Goal: Information Seeking & Learning: Learn about a topic

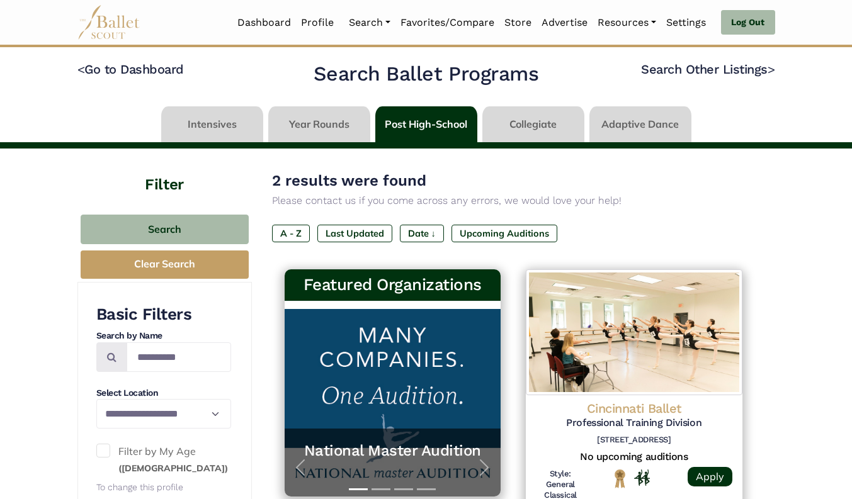
click at [433, 123] on link at bounding box center [426, 124] width 102 height 36
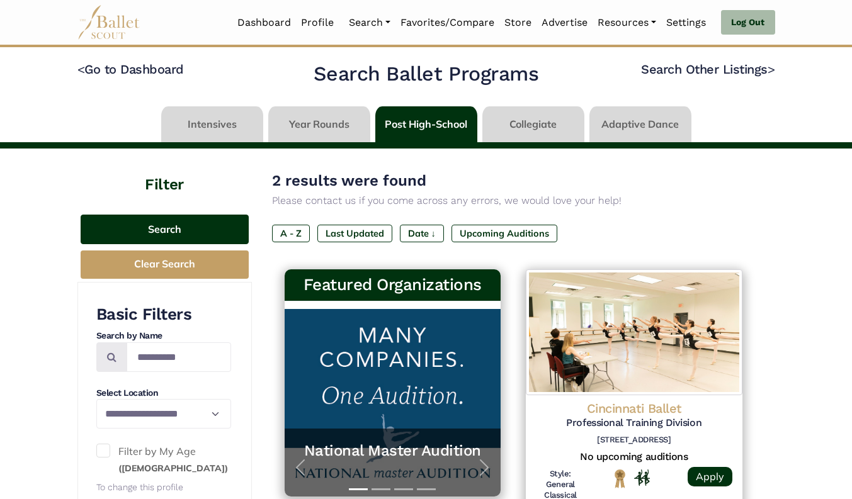
click at [162, 235] on button "Search" at bounding box center [165, 230] width 168 height 30
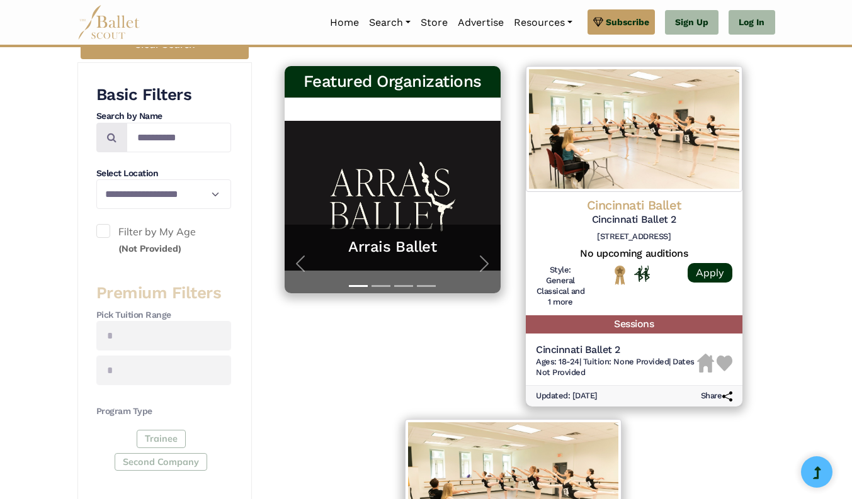
scroll to position [180, 0]
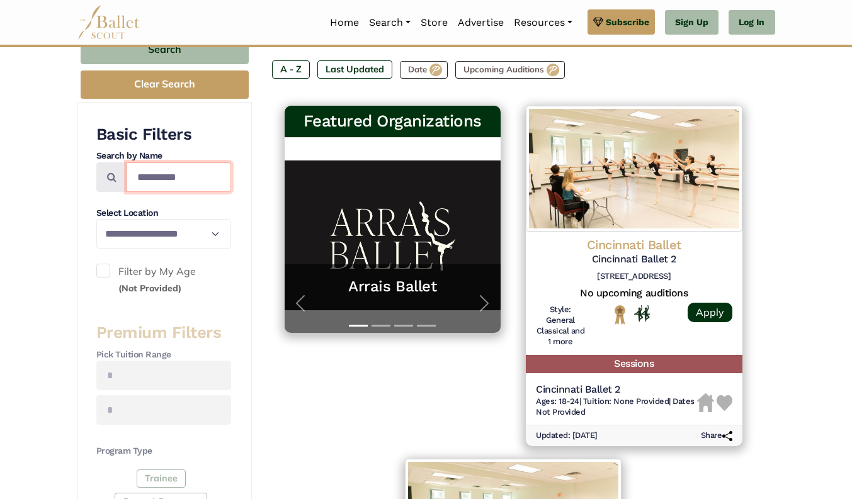
click at [182, 174] on input "**********" at bounding box center [179, 177] width 105 height 30
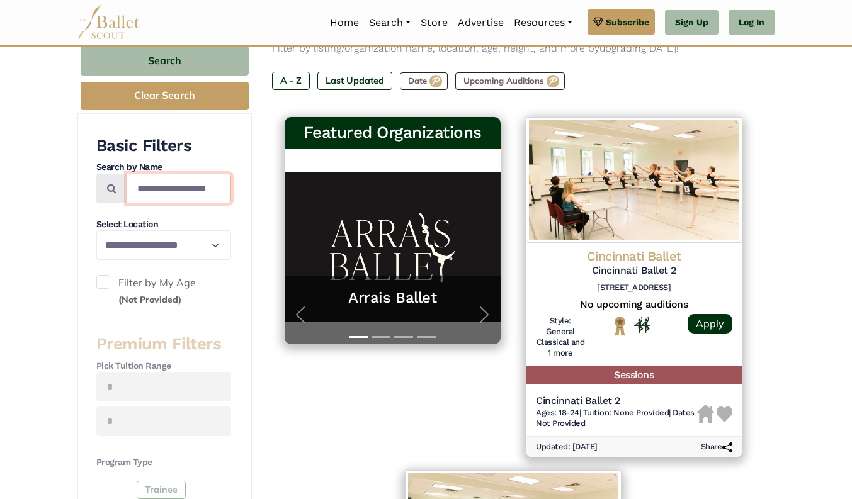
scroll to position [166, 0]
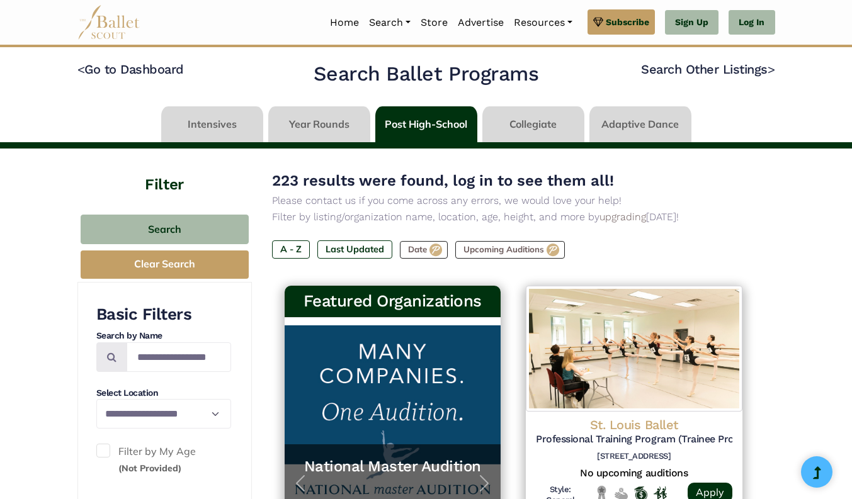
click at [438, 132] on link at bounding box center [426, 124] width 102 height 36
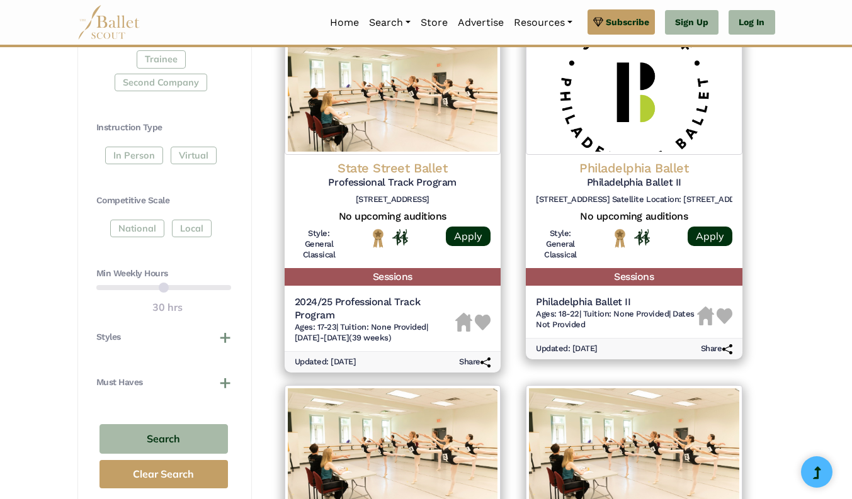
scroll to position [536, 0]
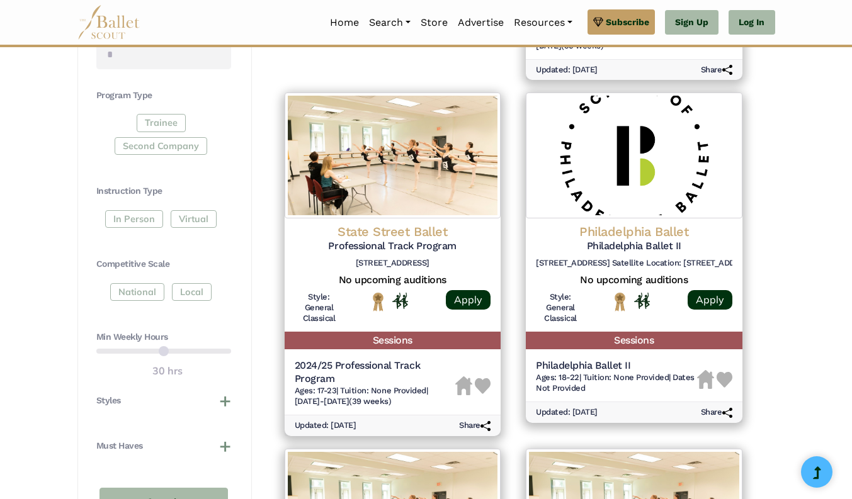
drag, startPoint x: 191, startPoint y: 353, endPoint x: 156, endPoint y: 348, distance: 34.9
click at [156, 348] on div "Min Weekly Hours 30 hrs" at bounding box center [163, 355] width 135 height 48
click at [196, 349] on div "Min Weekly Hours 30 hrs" at bounding box center [163, 355] width 135 height 48
drag, startPoint x: 196, startPoint y: 349, endPoint x: 169, endPoint y: 345, distance: 26.8
click at [169, 345] on div "Min Weekly Hours 30 hrs" at bounding box center [163, 355] width 135 height 48
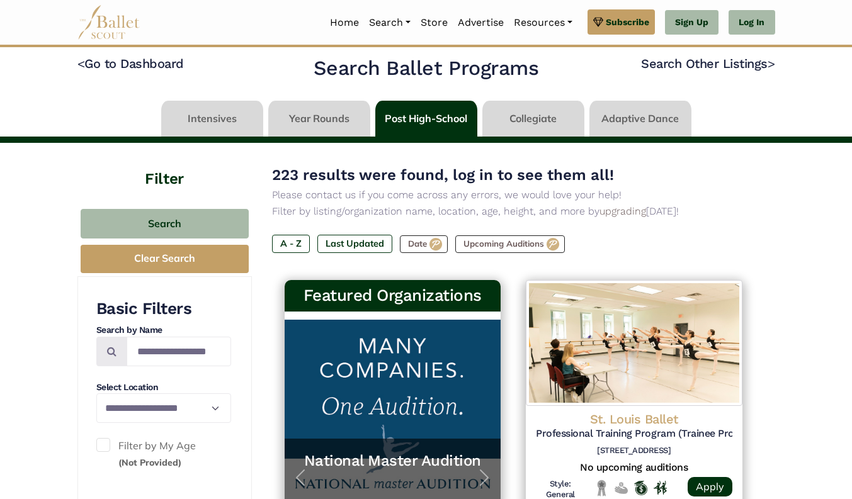
scroll to position [6, 0]
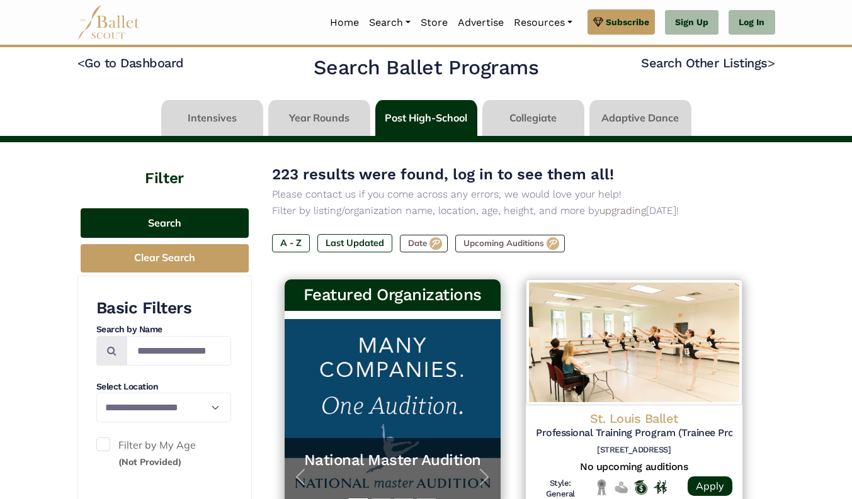
click at [160, 220] on button "Search" at bounding box center [165, 223] width 168 height 30
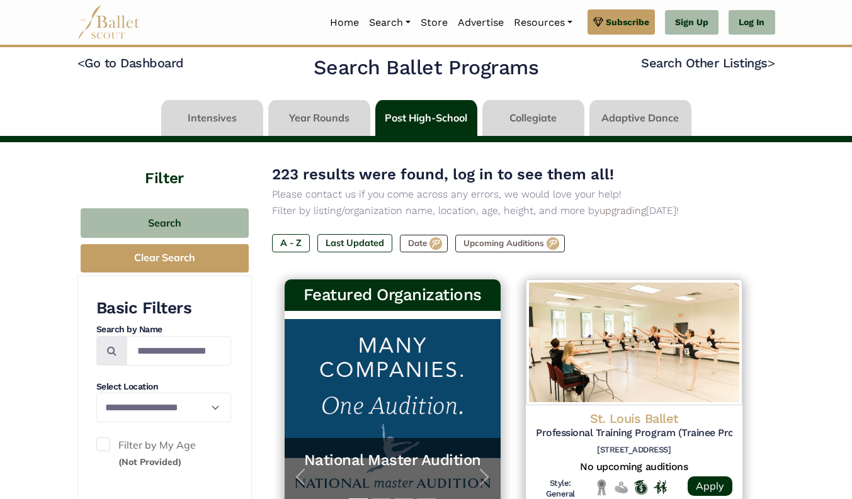
scroll to position [0, 0]
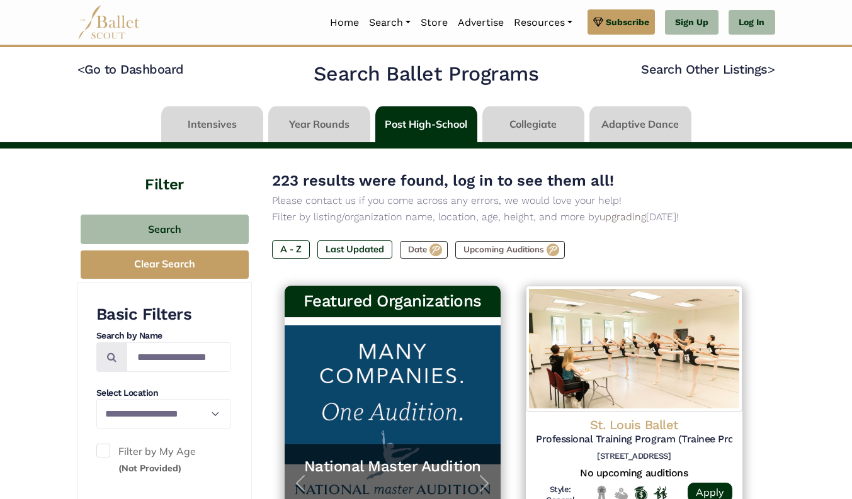
click at [313, 130] on link at bounding box center [319, 124] width 102 height 36
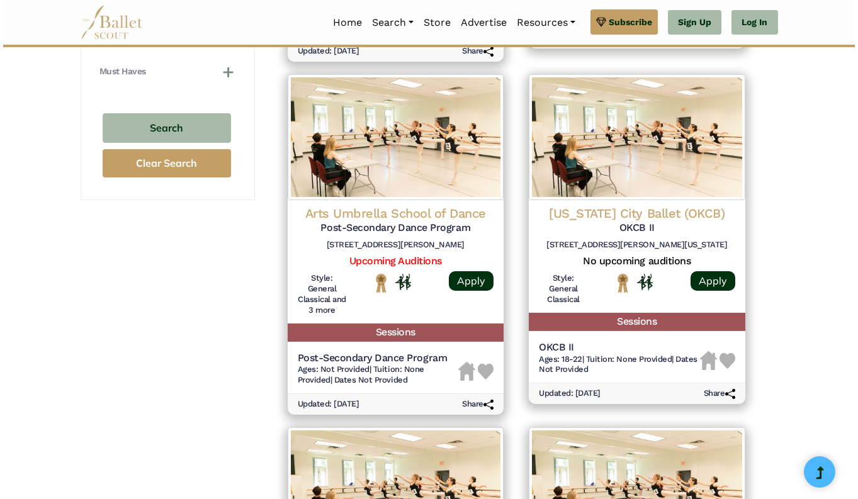
scroll to position [909, 0]
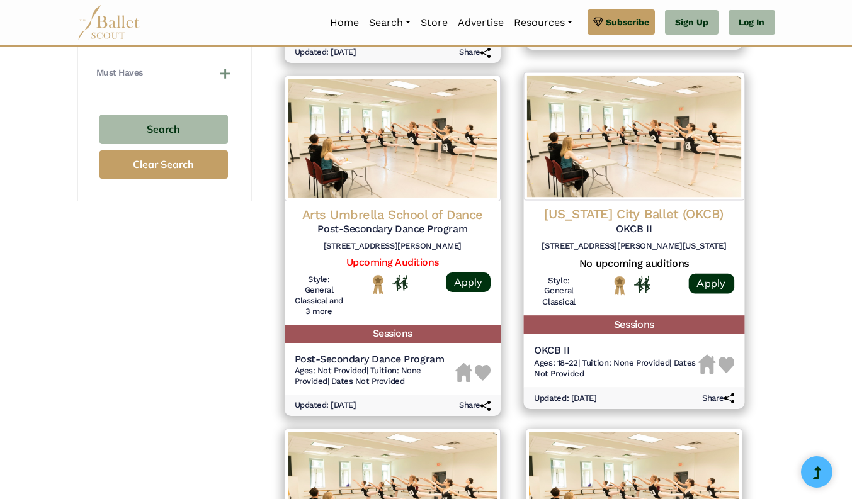
click at [639, 237] on div "Oklahoma City Ballet (OKCB) OKCB II 6800 N Classen Blvd, Oklahoma City, OK 73116" at bounding box center [634, 230] width 200 height 51
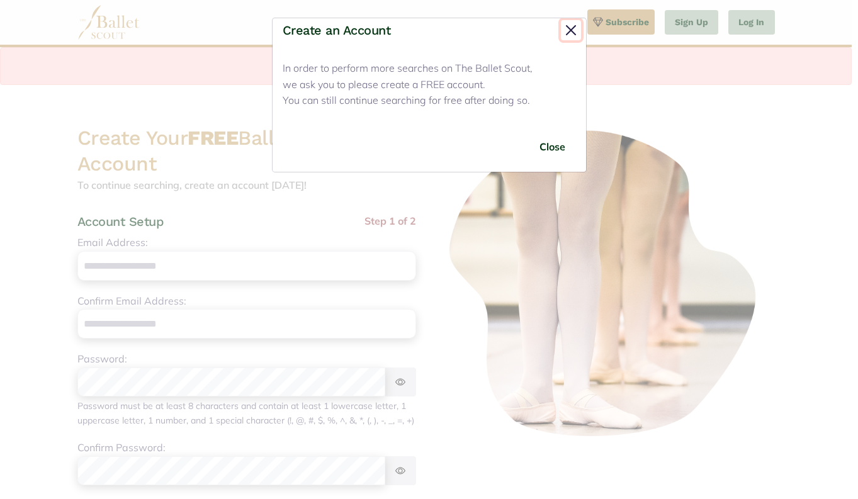
click at [572, 29] on button "Close" at bounding box center [571, 30] width 20 height 20
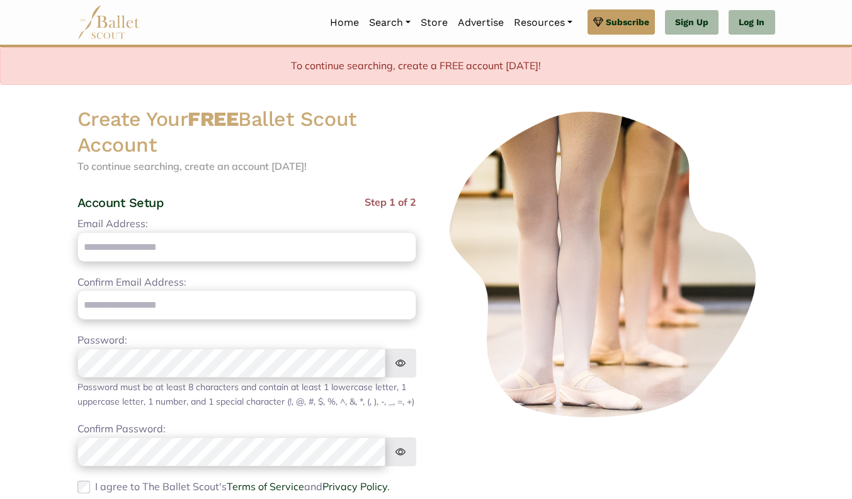
scroll to position [20, 0]
click at [751, 17] on link "Log In" at bounding box center [752, 22] width 46 height 25
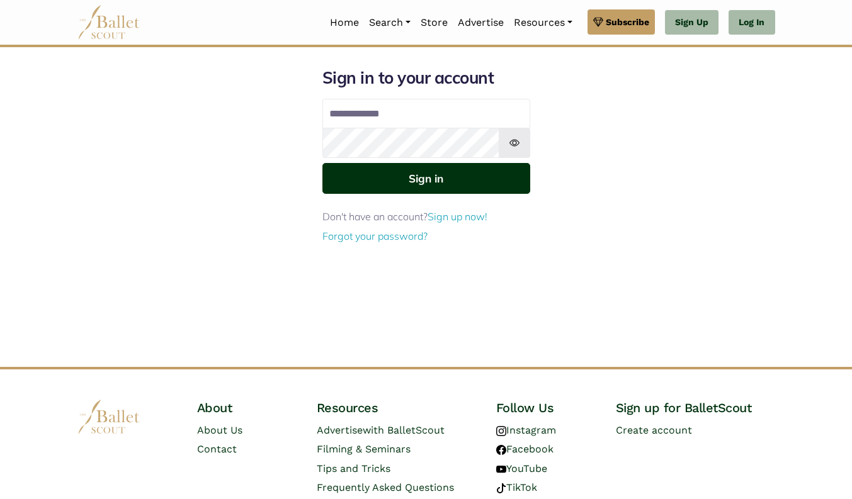
type input "**********"
click at [423, 181] on button "Sign in" at bounding box center [426, 178] width 208 height 31
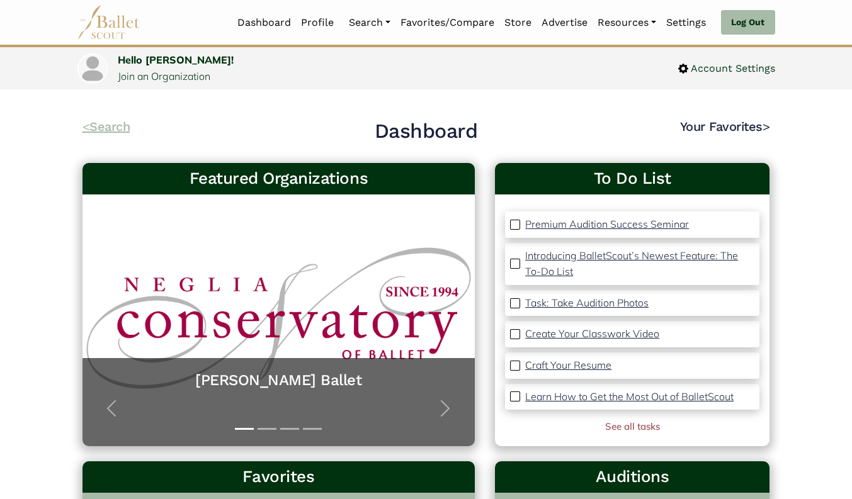
click at [127, 128] on link "< Search" at bounding box center [106, 126] width 48 height 15
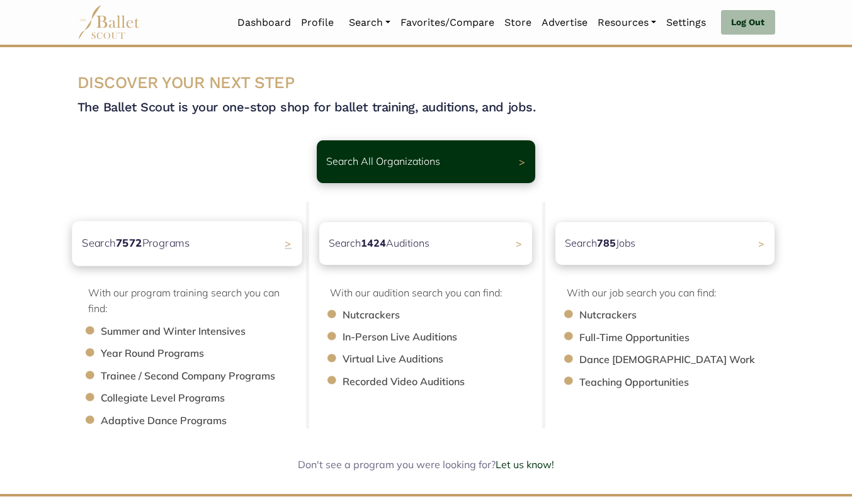
click at [189, 253] on div "Search 7572 Programs >" at bounding box center [187, 243] width 230 height 45
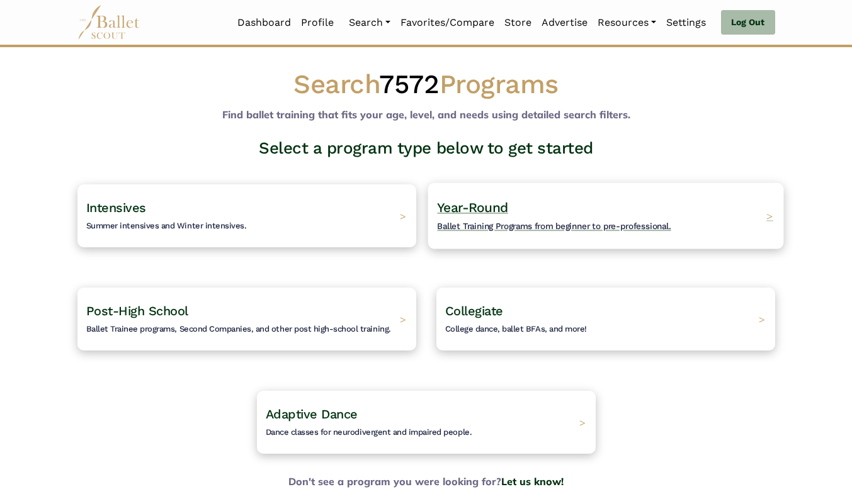
click at [491, 229] on span "Ballet Training Programs from beginner to pre-professional." at bounding box center [554, 226] width 234 height 10
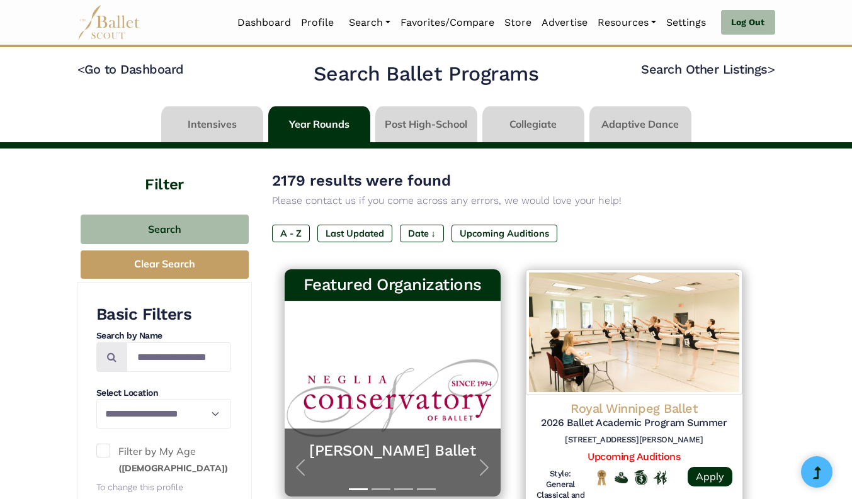
click at [521, 218] on div "2179 results were found Please contact us if you come across any errors, we wou…" at bounding box center [513, 216] width 483 height 94
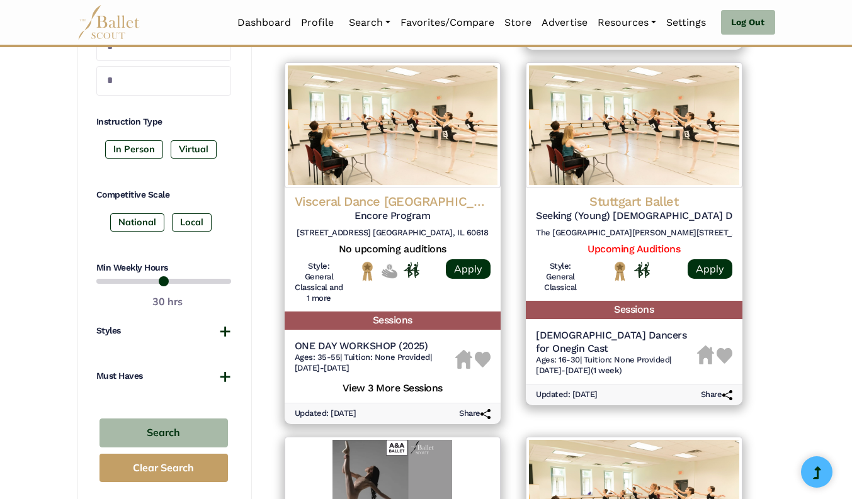
scroll to position [602, 0]
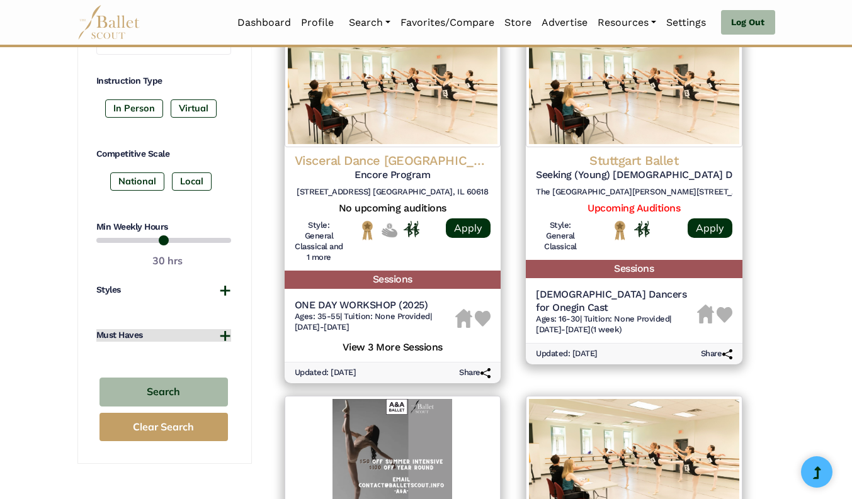
click at [214, 332] on button "Must Haves" at bounding box center [163, 335] width 135 height 13
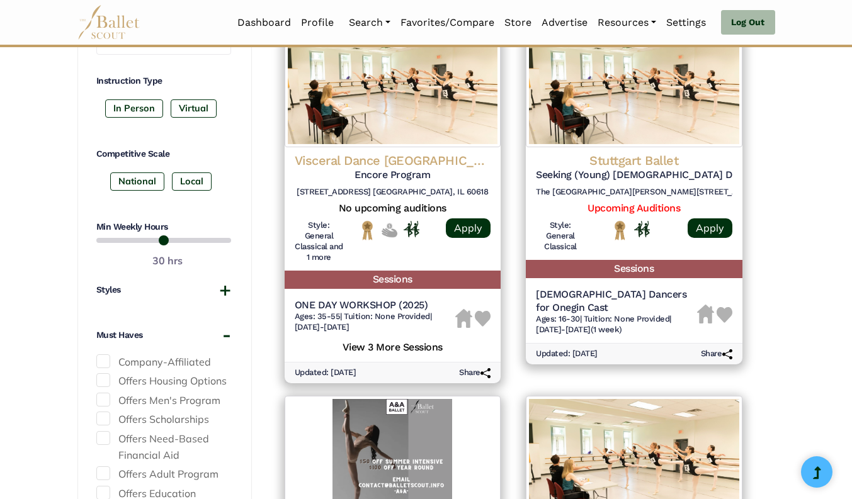
click at [103, 360] on span at bounding box center [103, 362] width 14 height 14
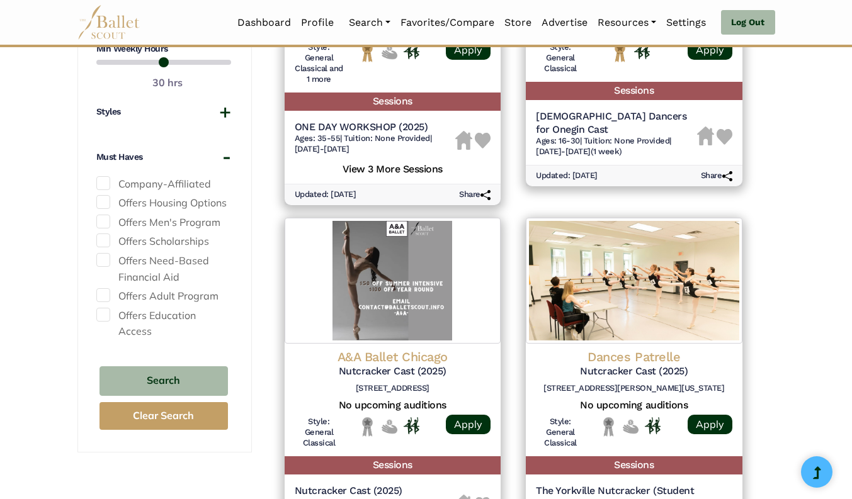
scroll to position [845, 0]
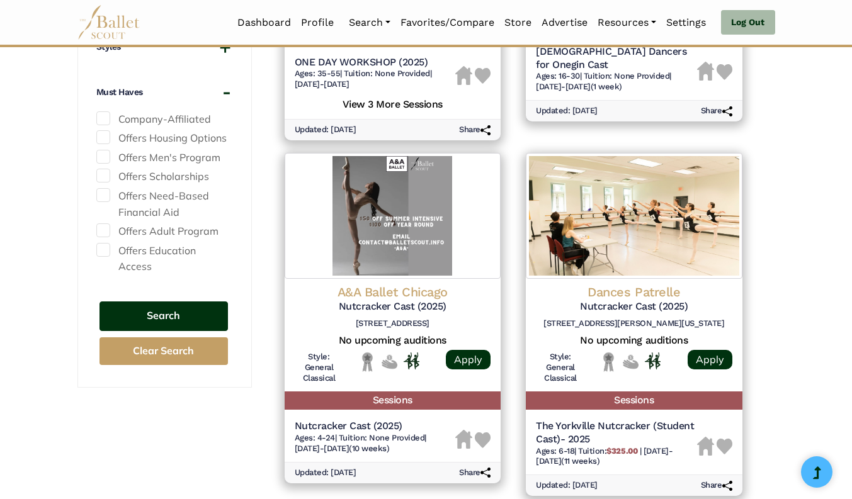
click at [157, 302] on button "Search" at bounding box center [163, 317] width 128 height 30
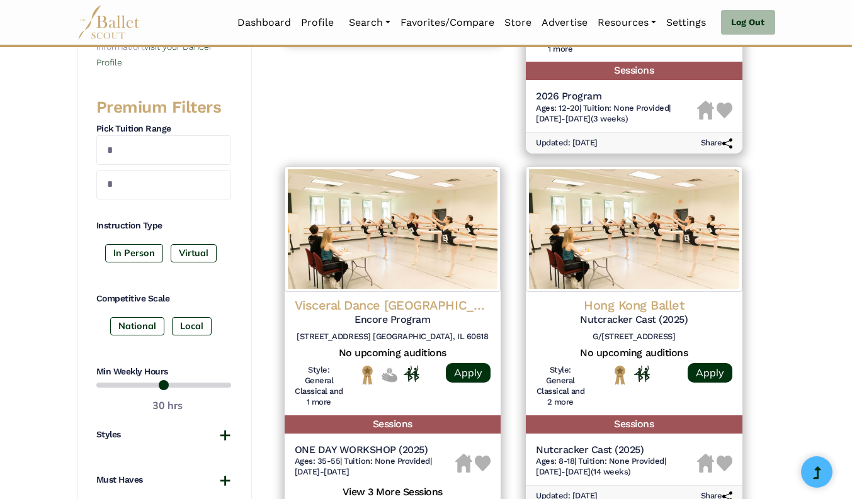
scroll to position [467, 0]
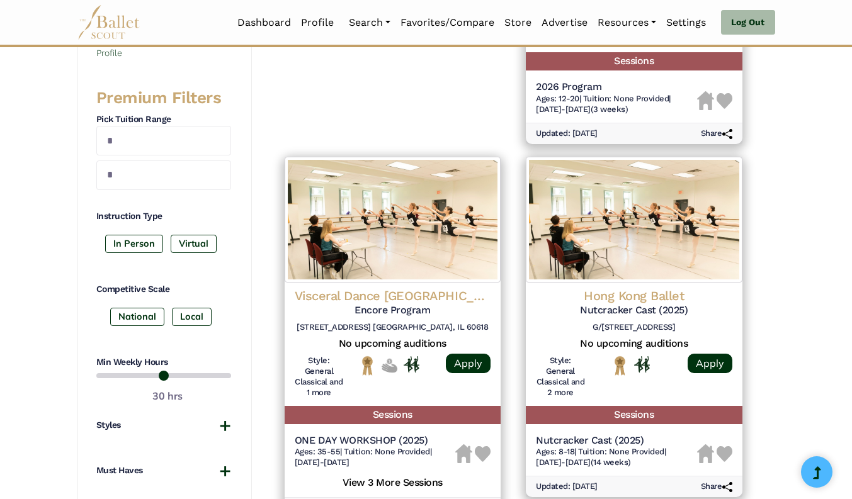
click at [135, 328] on div "National Local" at bounding box center [163, 319] width 135 height 23
click at [129, 321] on label "National" at bounding box center [137, 317] width 54 height 18
click at [122, 243] on label "In Person" at bounding box center [134, 244] width 58 height 18
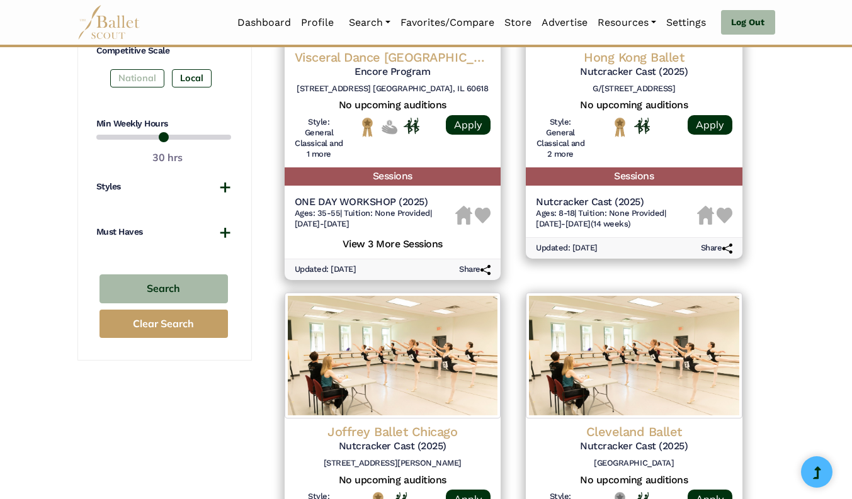
scroll to position [769, 0]
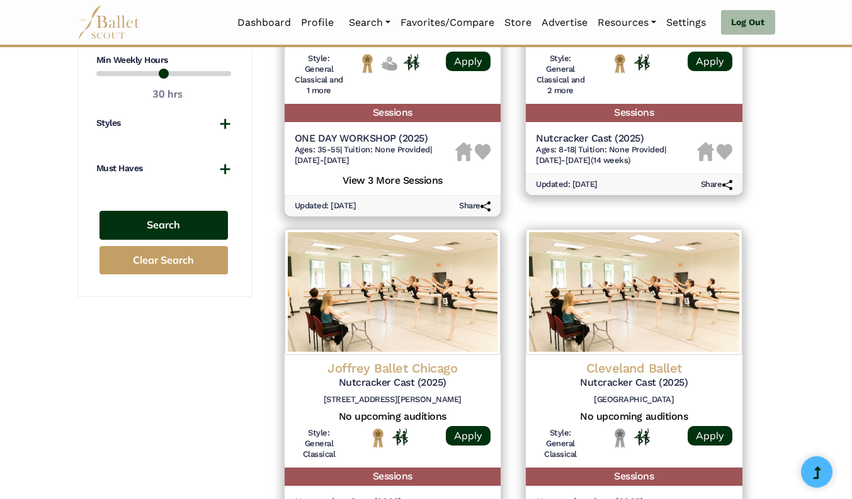
click at [142, 220] on button "Search" at bounding box center [163, 226] width 128 height 30
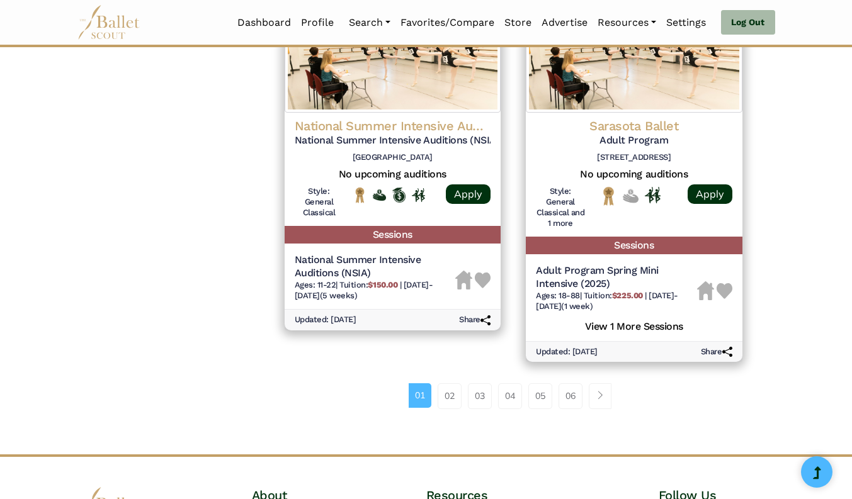
scroll to position [1745, 0]
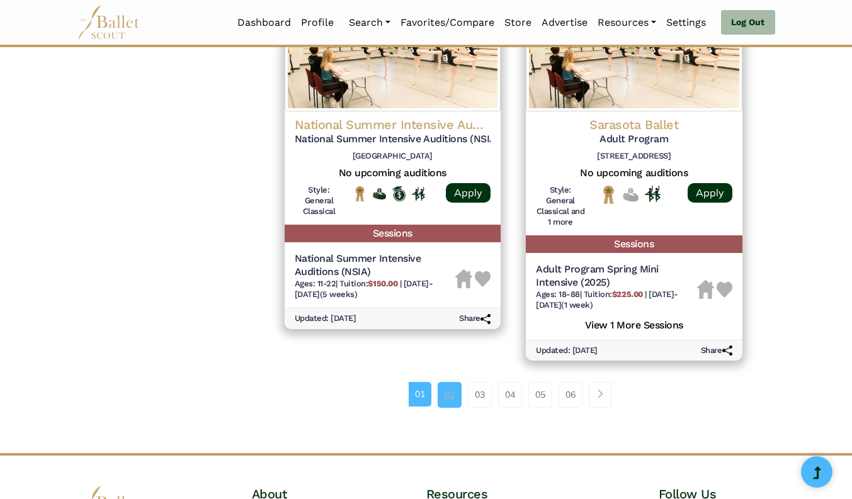
click at [444, 394] on link "02" at bounding box center [450, 394] width 24 height 25
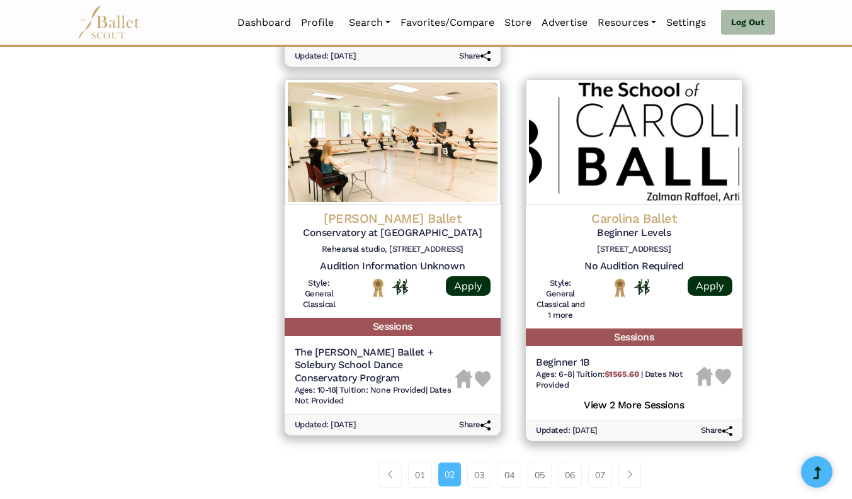
scroll to position [1656, 0]
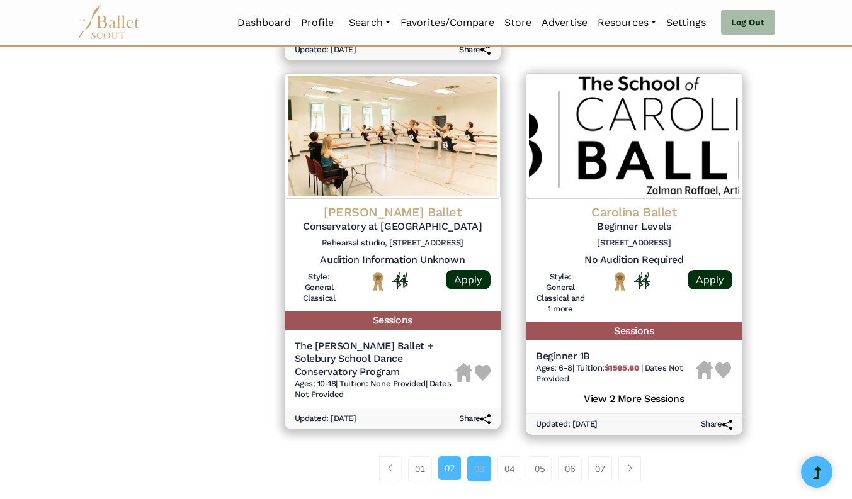
click at [478, 466] on link "03" at bounding box center [479, 469] width 24 height 25
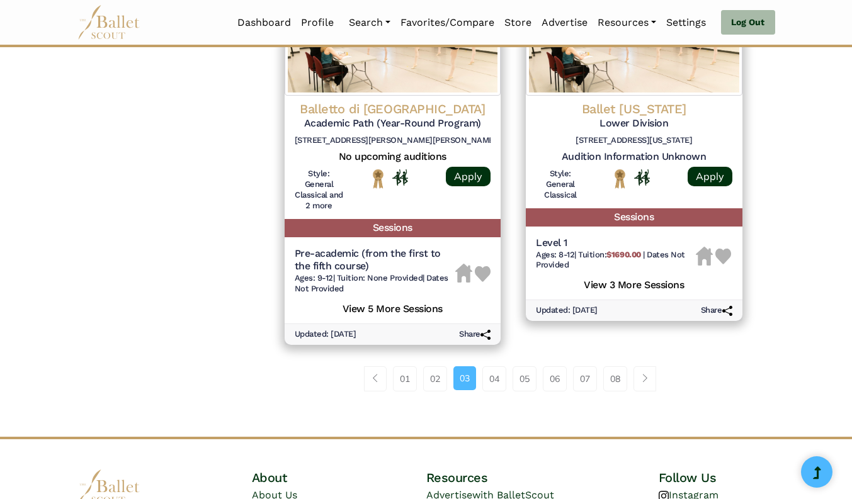
scroll to position [1790, 0]
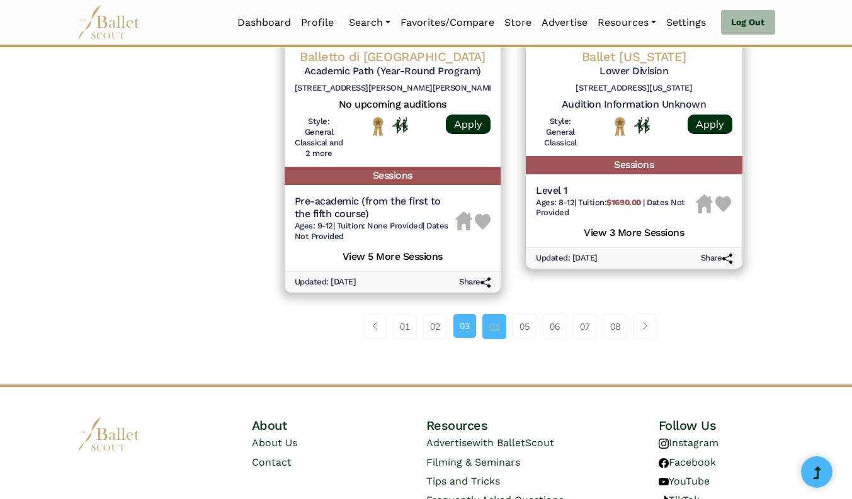
click at [492, 332] on link "04" at bounding box center [494, 326] width 24 height 25
click at [492, 327] on link "04" at bounding box center [494, 326] width 24 height 25
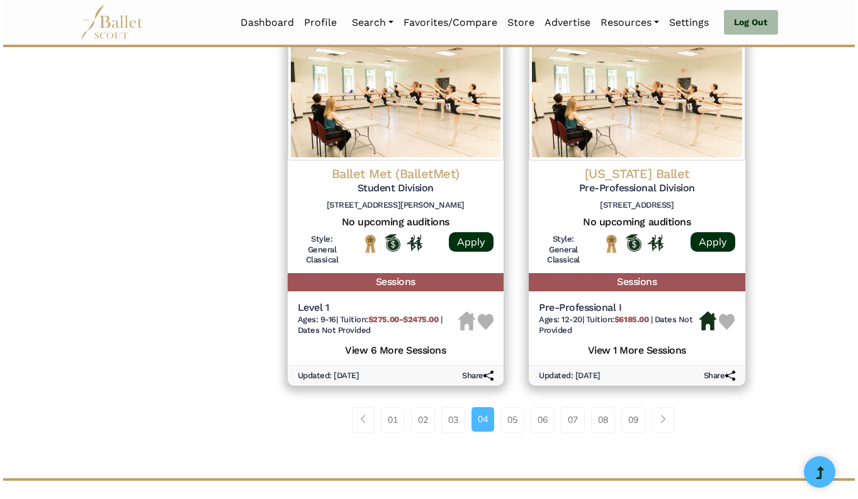
scroll to position [1664, 0]
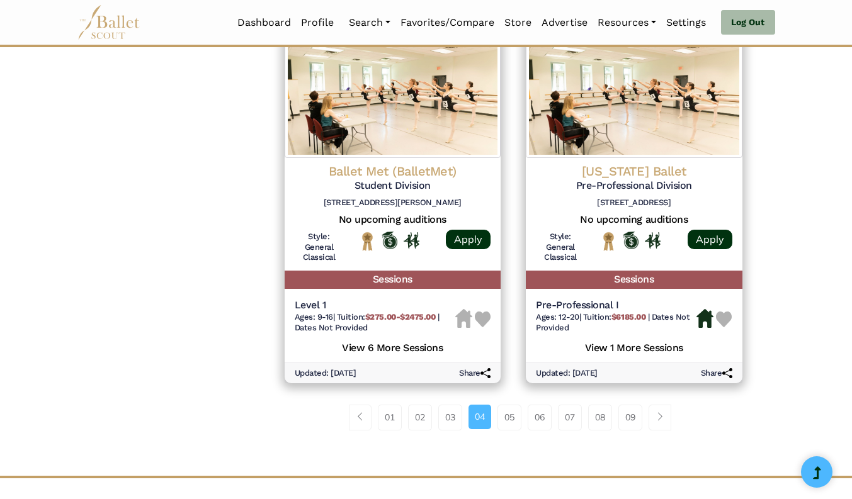
click at [610, 220] on h5 "No upcoming auditions" at bounding box center [634, 219] width 196 height 13
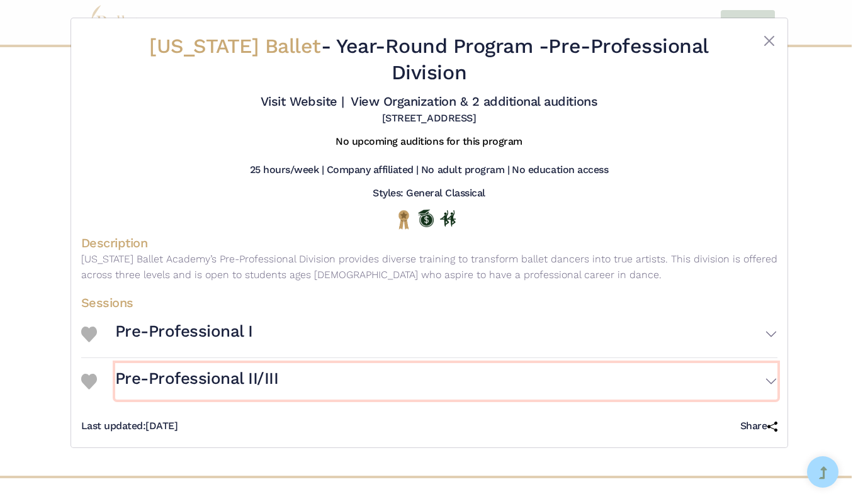
click at [766, 385] on button "Pre-Professional II/III" at bounding box center [446, 381] width 662 height 37
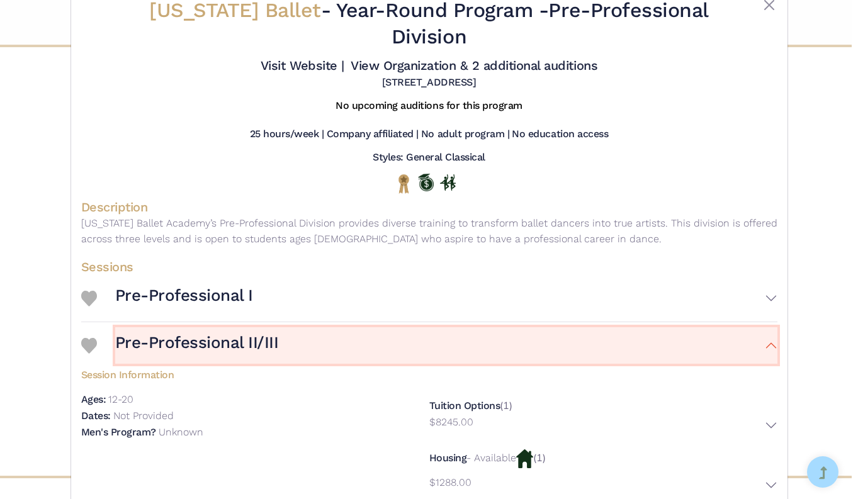
scroll to position [35, 0]
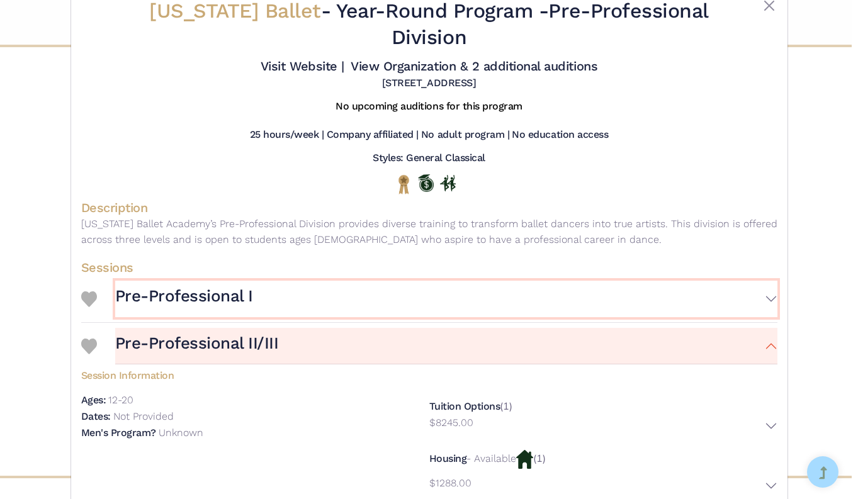
click at [563, 298] on button "Pre-Professional I" at bounding box center [446, 299] width 662 height 37
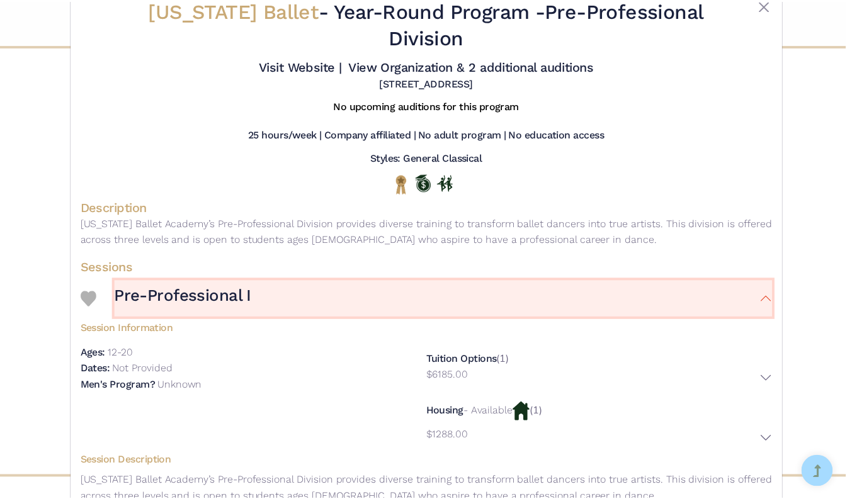
scroll to position [0, 0]
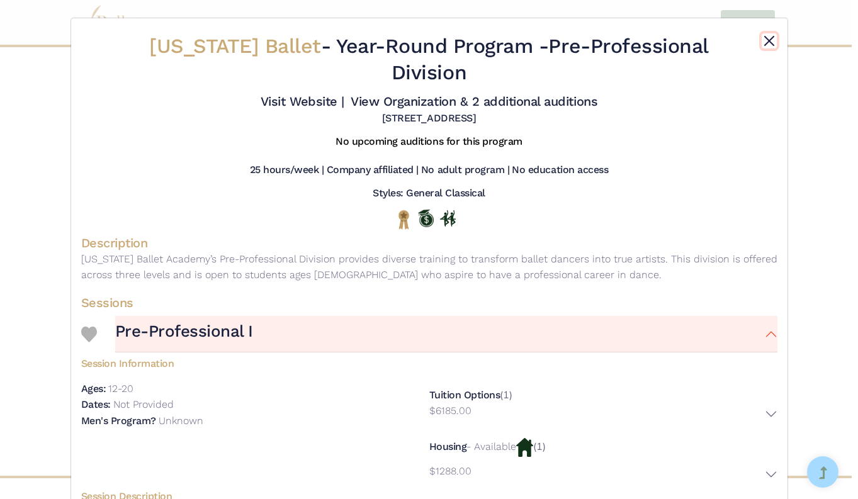
click at [764, 37] on button "Close" at bounding box center [769, 40] width 15 height 15
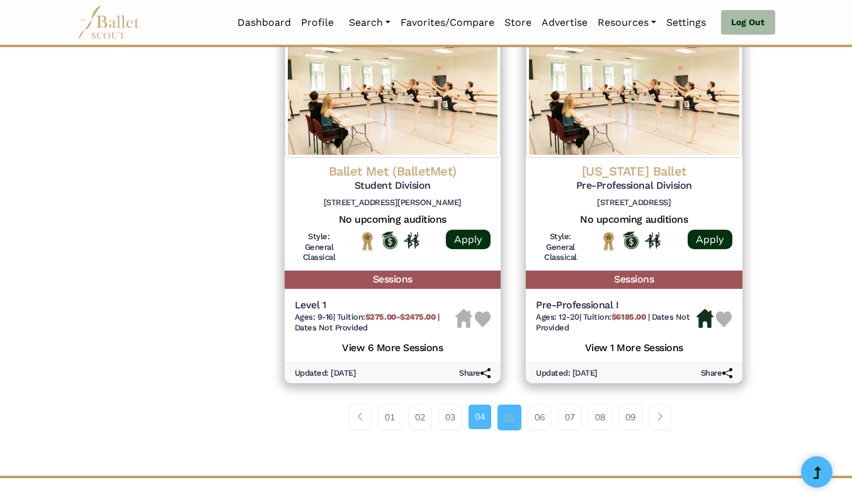
click at [511, 426] on link "05" at bounding box center [509, 417] width 24 height 25
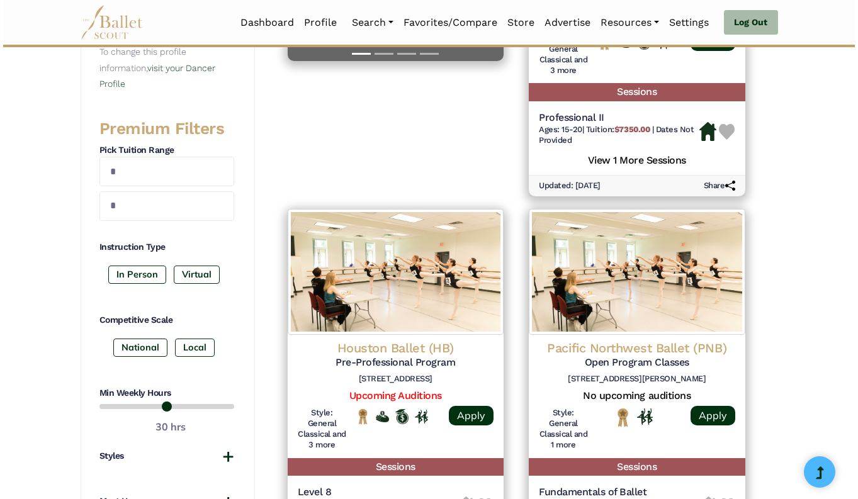
scroll to position [437, 0]
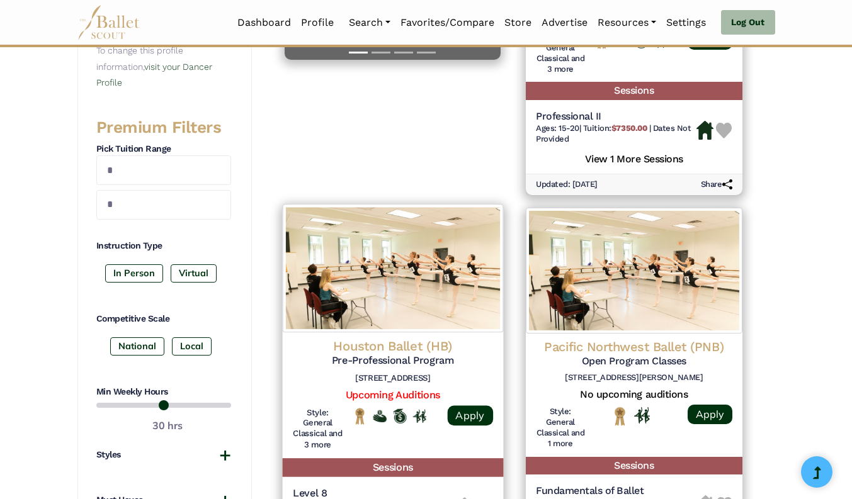
click at [399, 341] on h4 "Houston Ballet (HB)" at bounding box center [392, 346] width 200 height 17
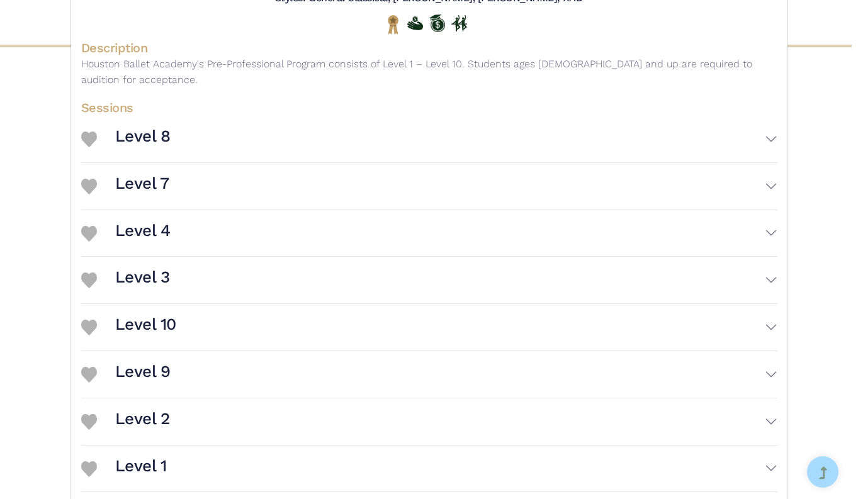
scroll to position [205, 0]
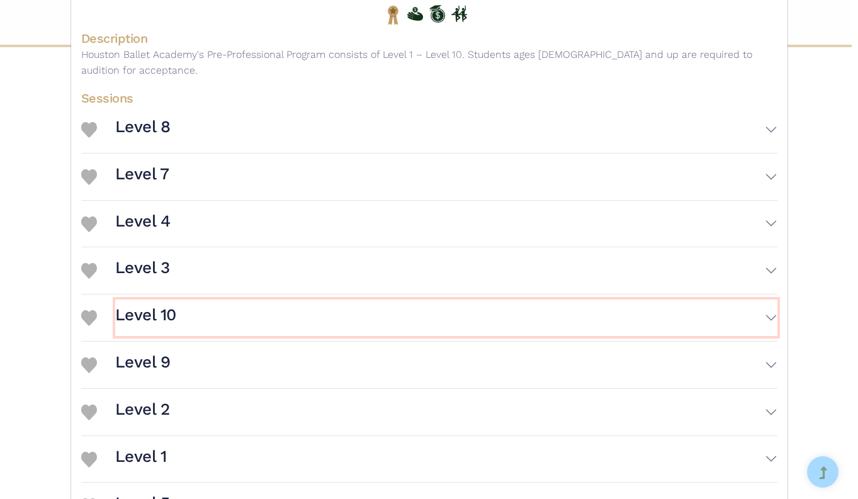
click at [485, 310] on button "Level 10" at bounding box center [446, 318] width 662 height 37
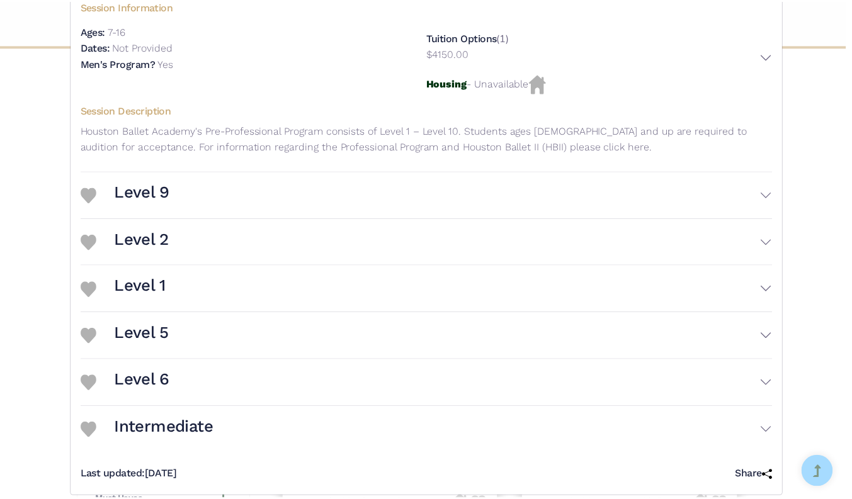
scroll to position [0, 0]
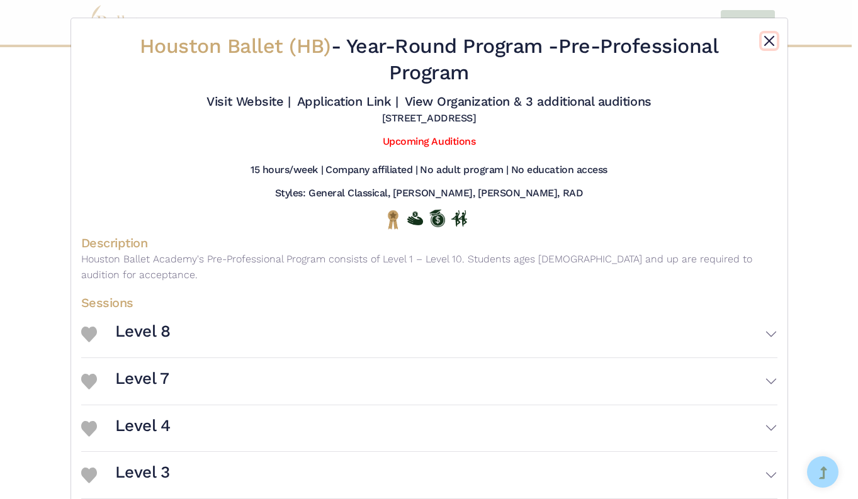
click at [764, 36] on button "Close" at bounding box center [769, 40] width 15 height 15
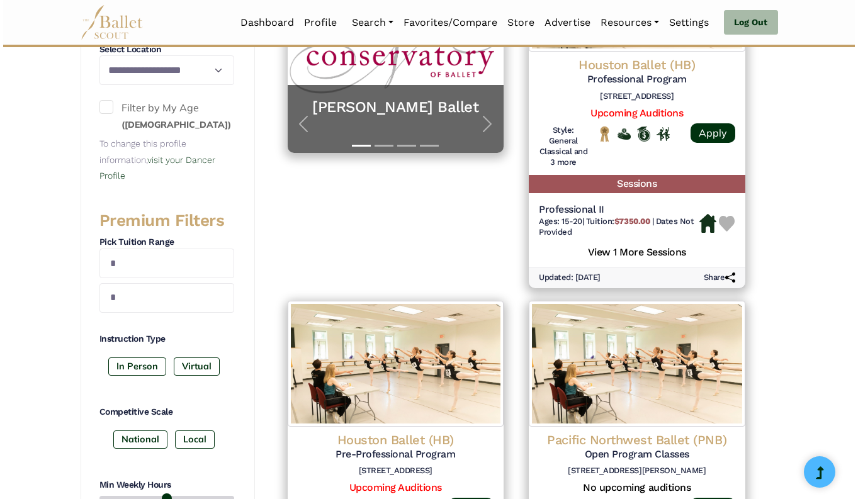
scroll to position [227, 0]
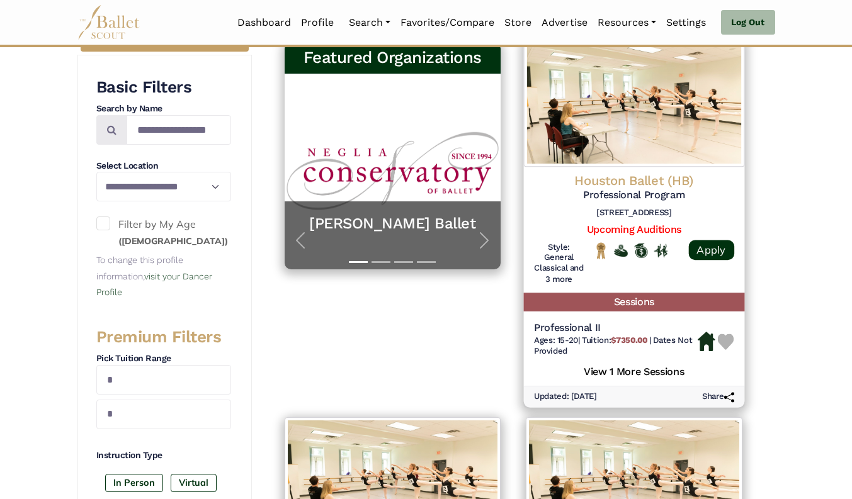
click at [677, 161] on img at bounding box center [634, 103] width 220 height 128
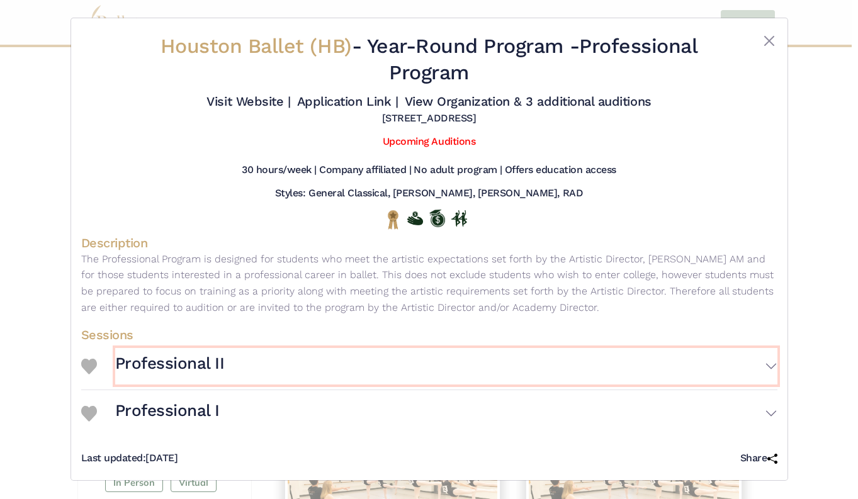
click at [454, 373] on button "Professional II" at bounding box center [446, 366] width 662 height 37
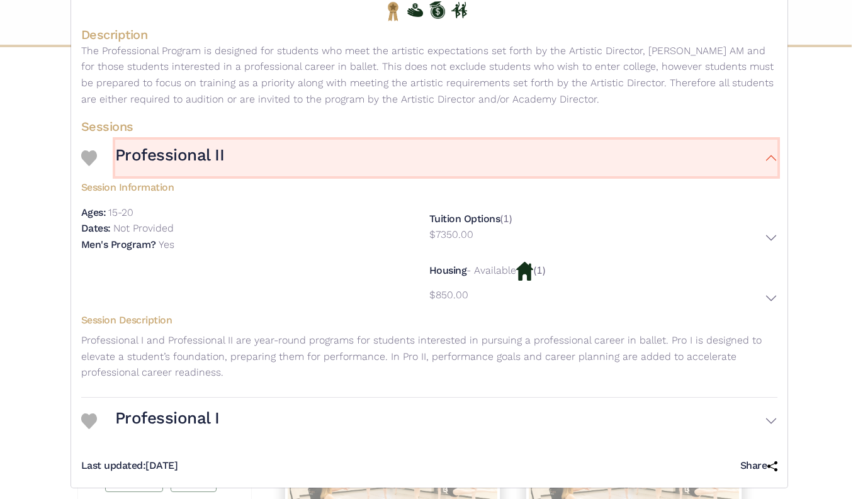
scroll to position [215, 0]
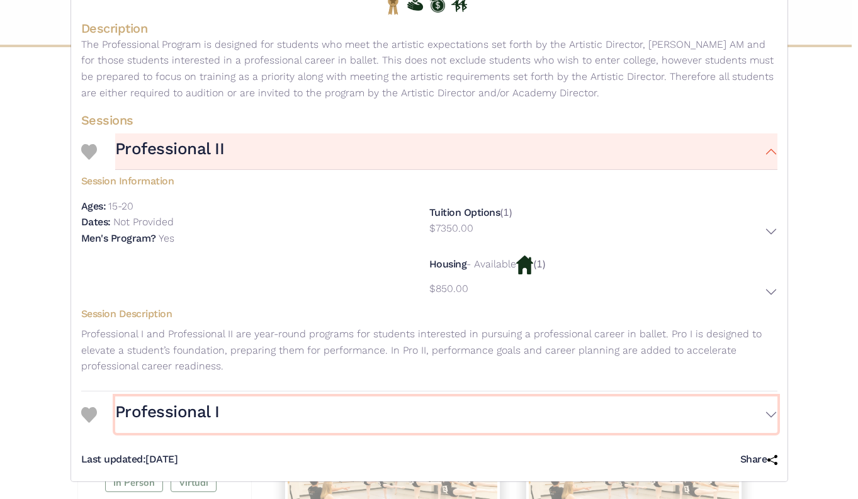
click at [319, 416] on button "Professional I" at bounding box center [446, 415] width 662 height 37
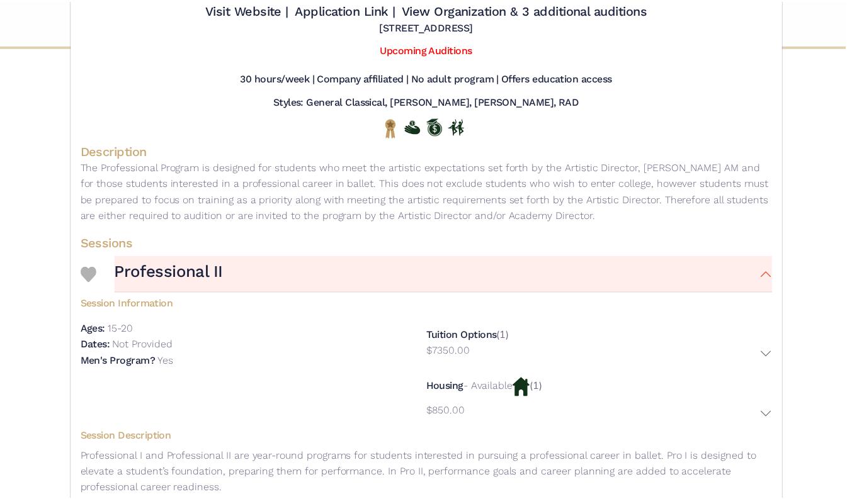
scroll to position [0, 0]
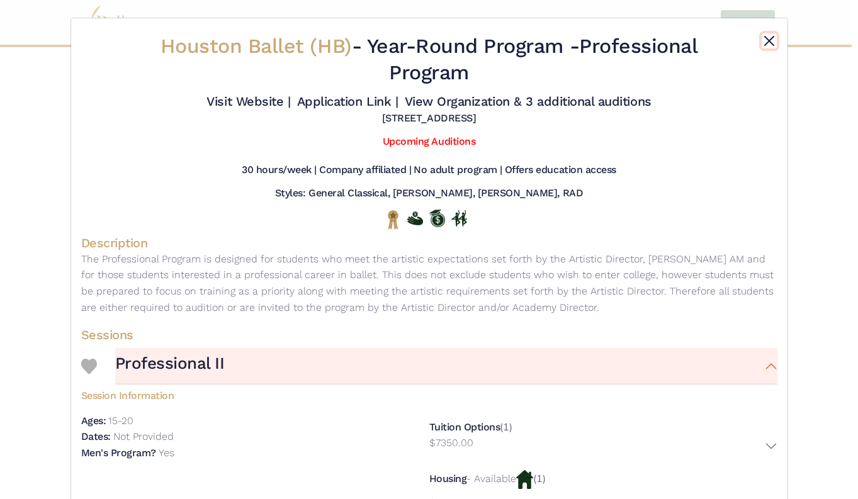
click at [765, 42] on button "Close" at bounding box center [769, 40] width 15 height 15
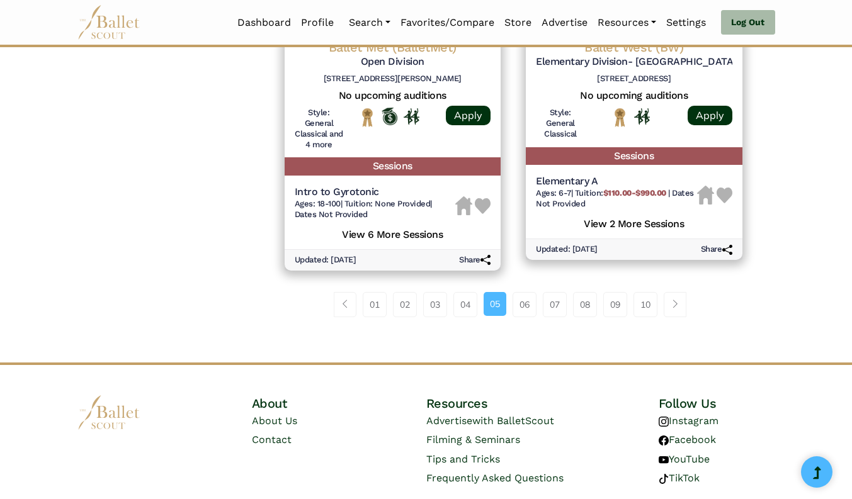
scroll to position [1864, 0]
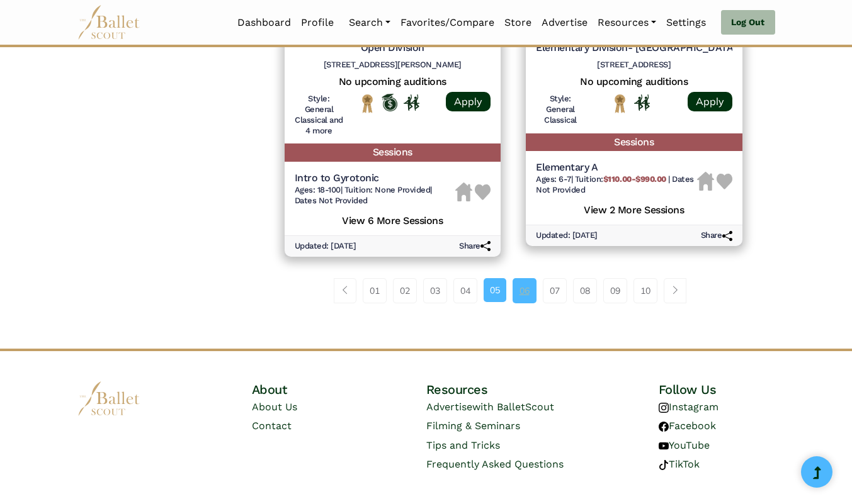
click at [524, 292] on link "06" at bounding box center [525, 290] width 24 height 25
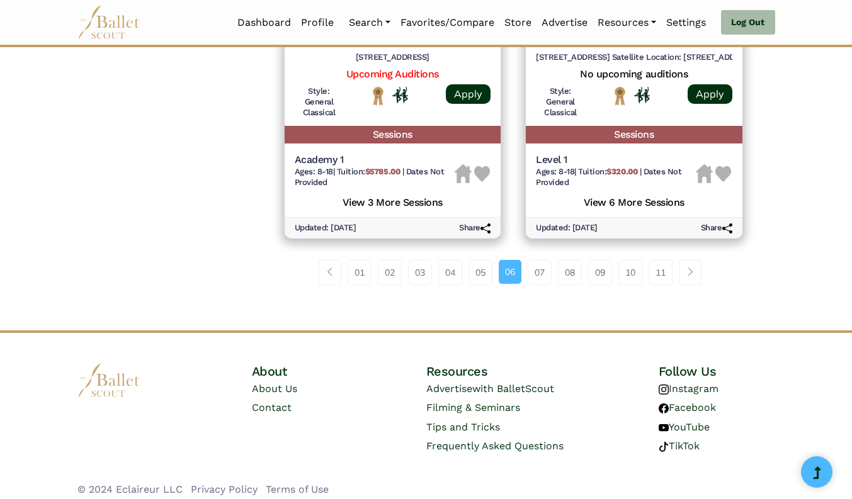
scroll to position [1856, 0]
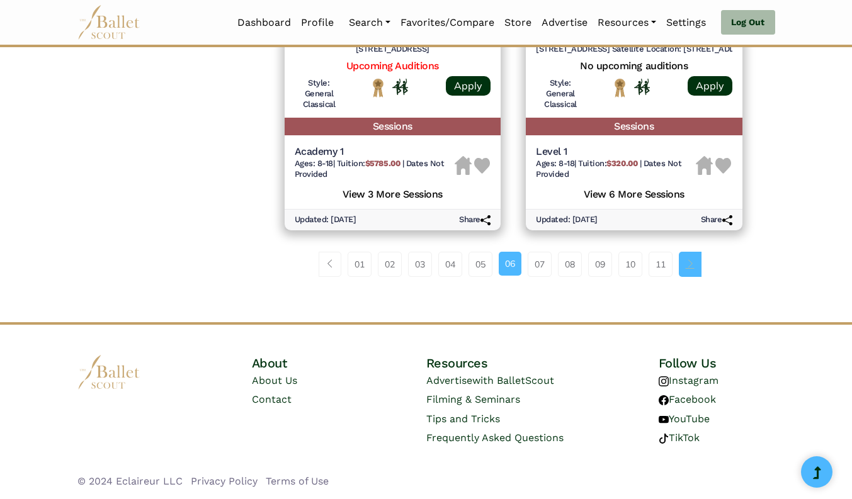
click at [684, 264] on link "Page navigation example" at bounding box center [690, 264] width 23 height 25
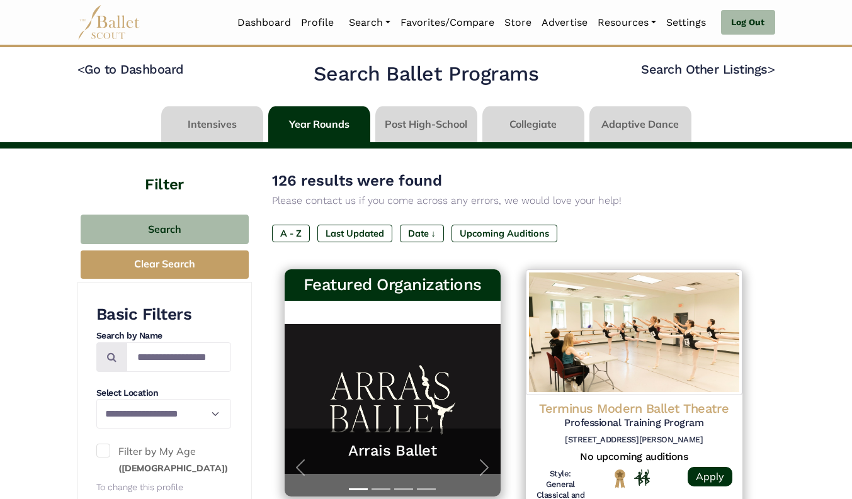
scroll to position [25, 0]
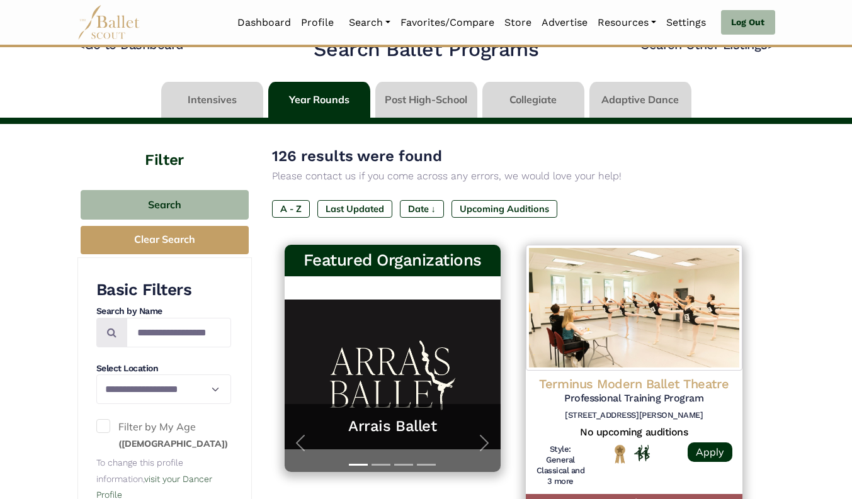
click at [102, 421] on span at bounding box center [103, 426] width 14 height 14
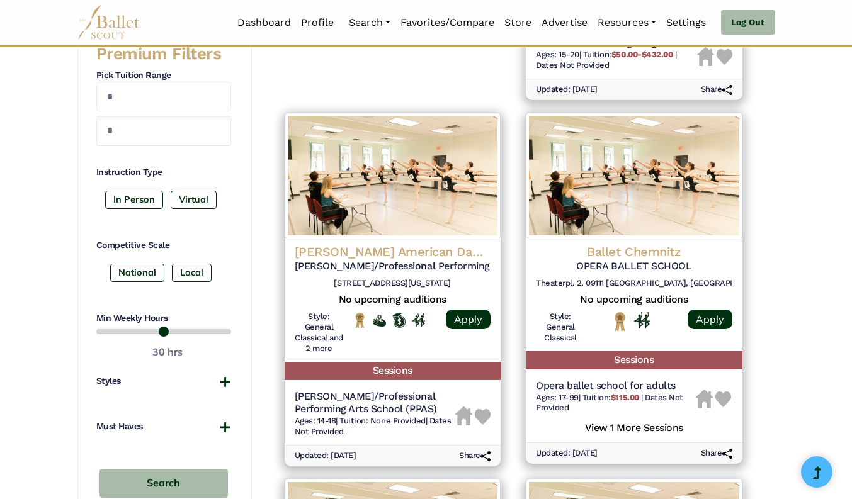
scroll to position [618, 0]
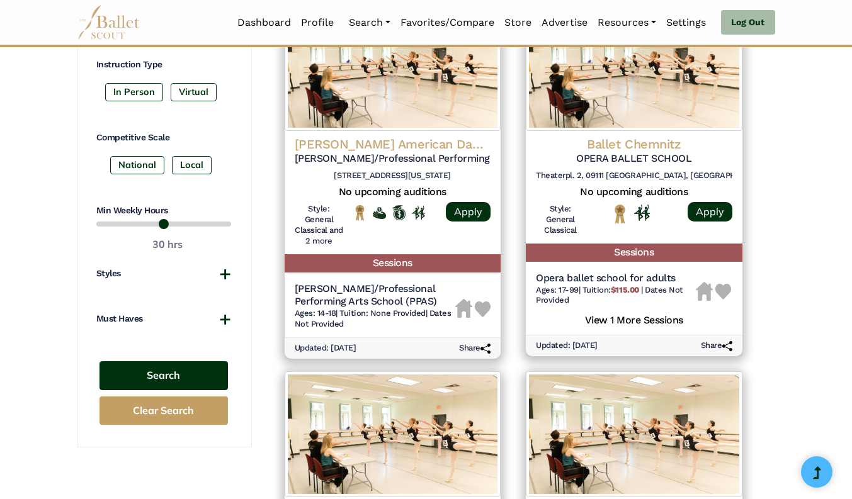
click at [177, 373] on button "Search" at bounding box center [163, 376] width 128 height 30
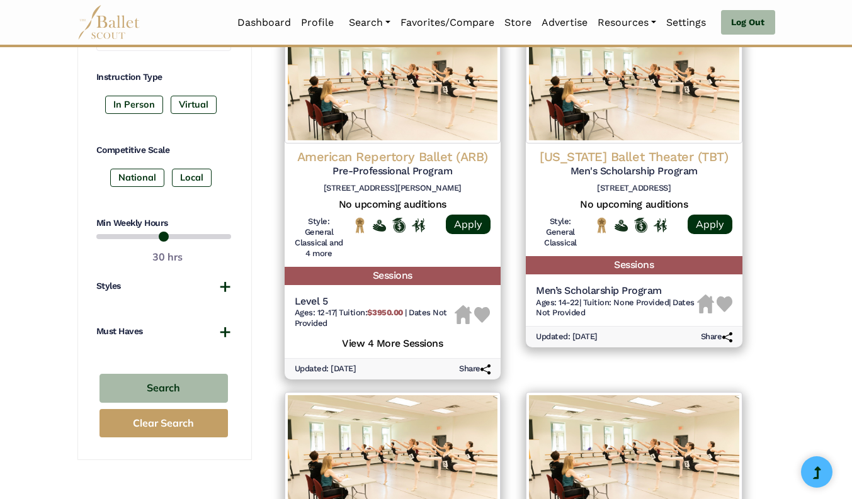
scroll to position [645, 0]
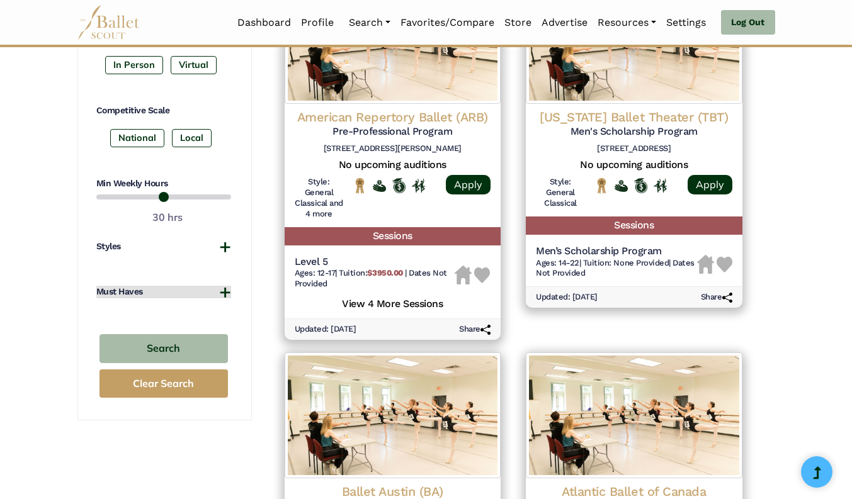
click at [225, 286] on button "Must Haves" at bounding box center [163, 292] width 135 height 13
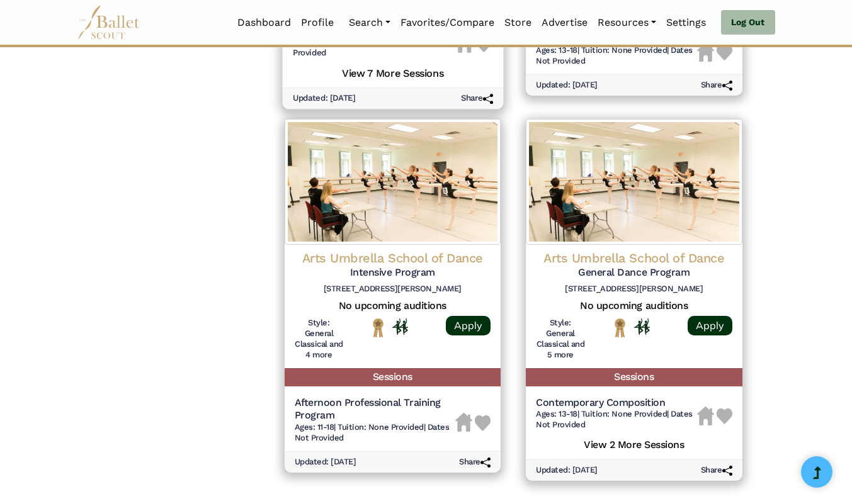
scroll to position [1655, 0]
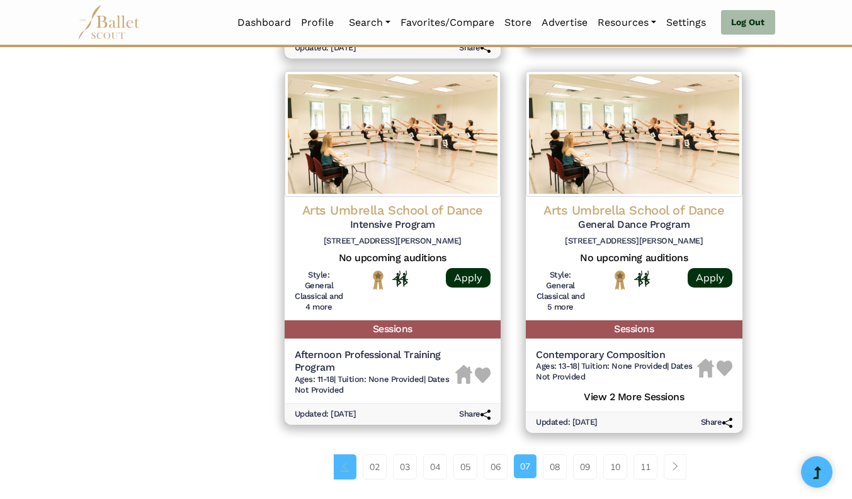
click at [334, 467] on link "Page navigation example" at bounding box center [345, 467] width 23 height 25
click at [341, 467] on span "Page navigation example" at bounding box center [345, 466] width 9 height 9
click at [363, 470] on link "02" at bounding box center [375, 467] width 24 height 25
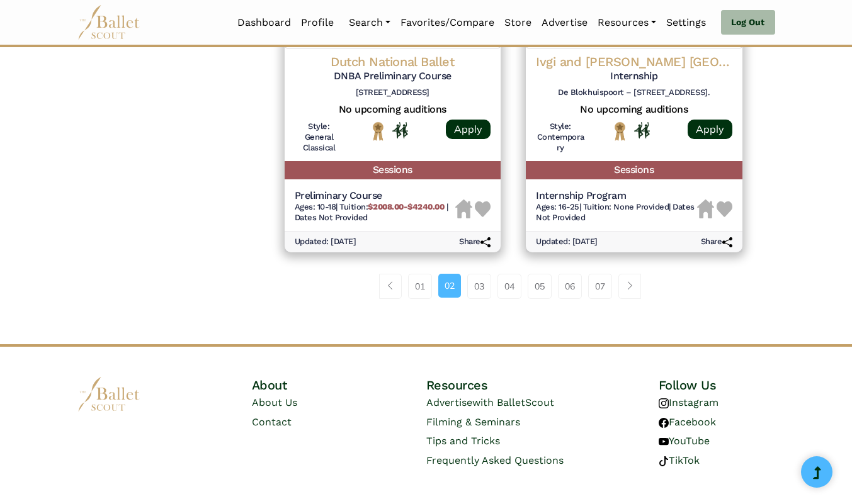
scroll to position [1813, 0]
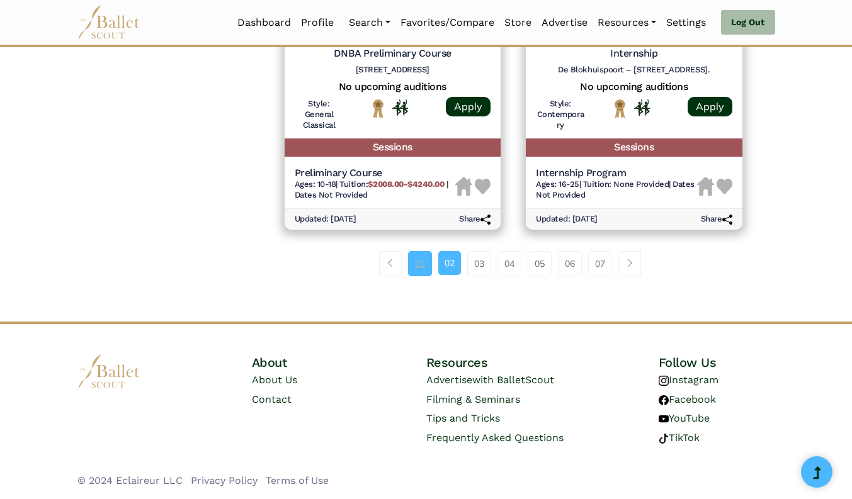
click at [416, 263] on link "01" at bounding box center [420, 263] width 24 height 25
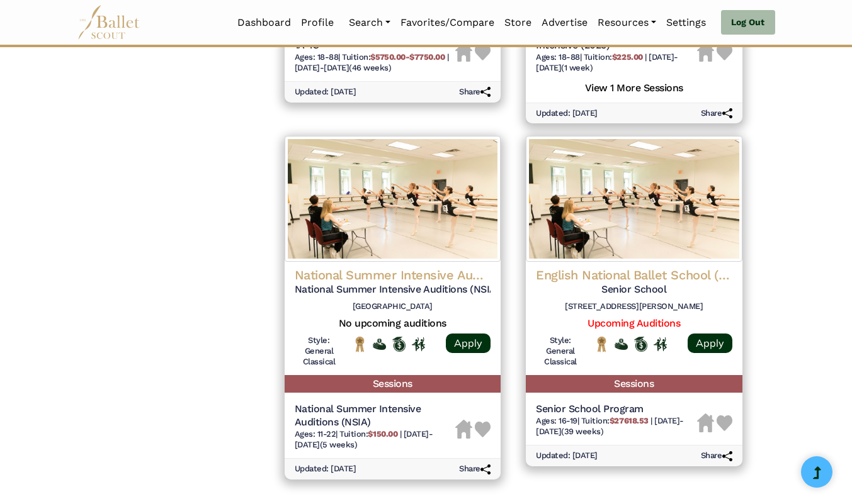
scroll to position [1672, 0]
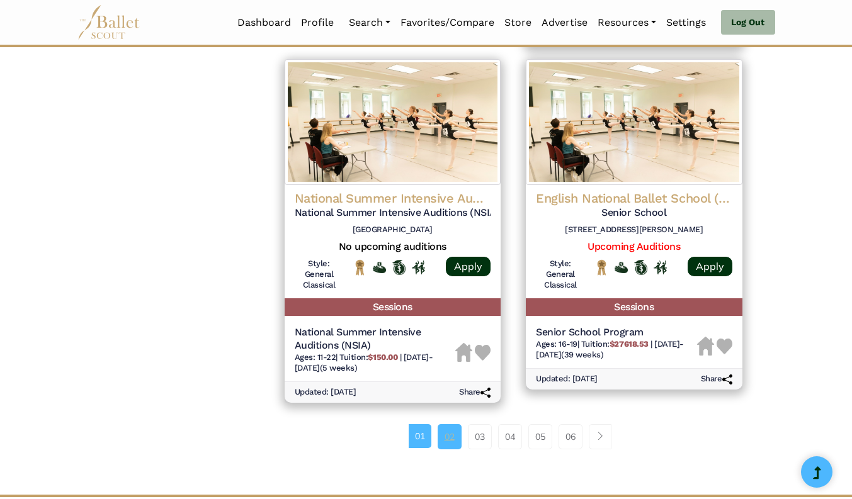
click at [452, 434] on link "02" at bounding box center [450, 436] width 24 height 25
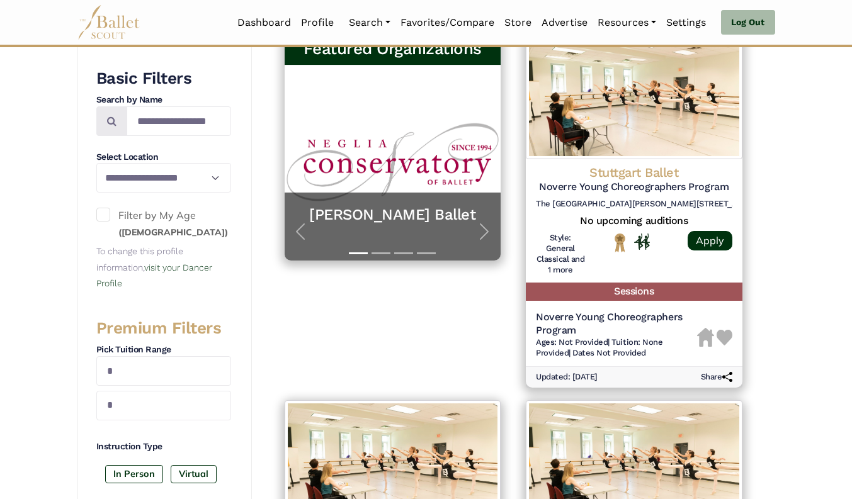
scroll to position [237, 0]
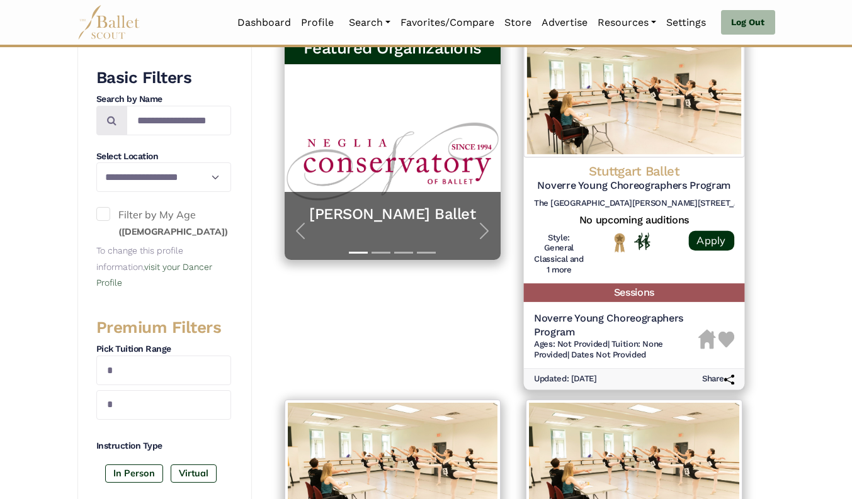
click at [642, 220] on h5 "No upcoming auditions" at bounding box center [634, 220] width 200 height 13
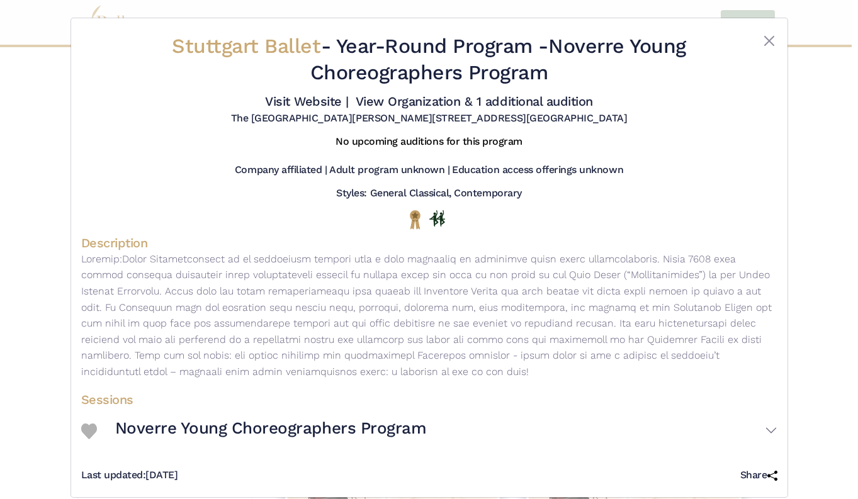
click at [756, 41] on div at bounding box center [748, 61] width 58 height 57
click at [774, 39] on button "Close" at bounding box center [769, 40] width 15 height 15
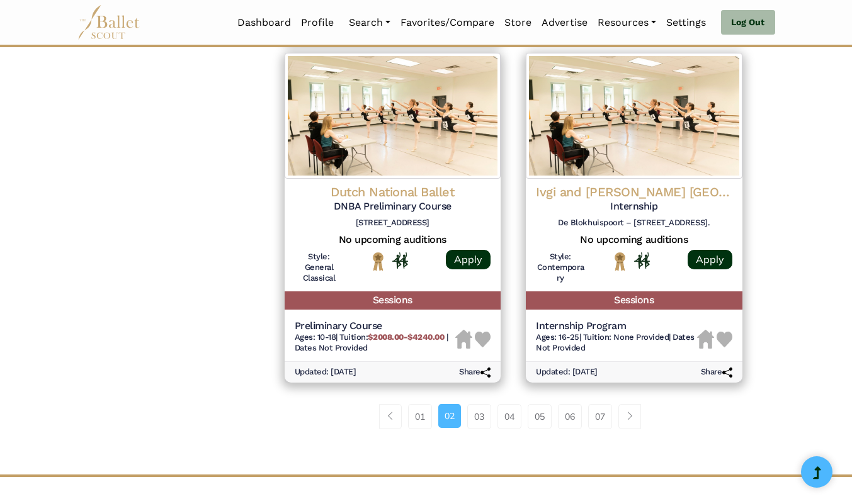
scroll to position [1662, 0]
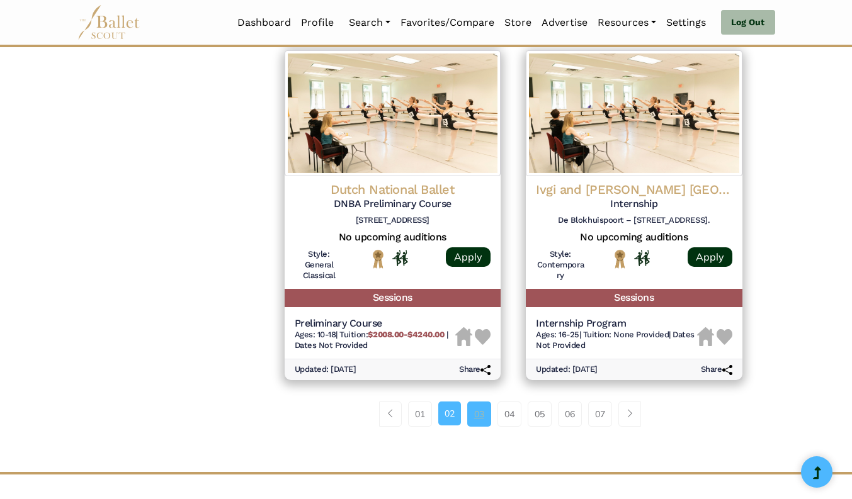
click at [472, 415] on link "03" at bounding box center [479, 414] width 24 height 25
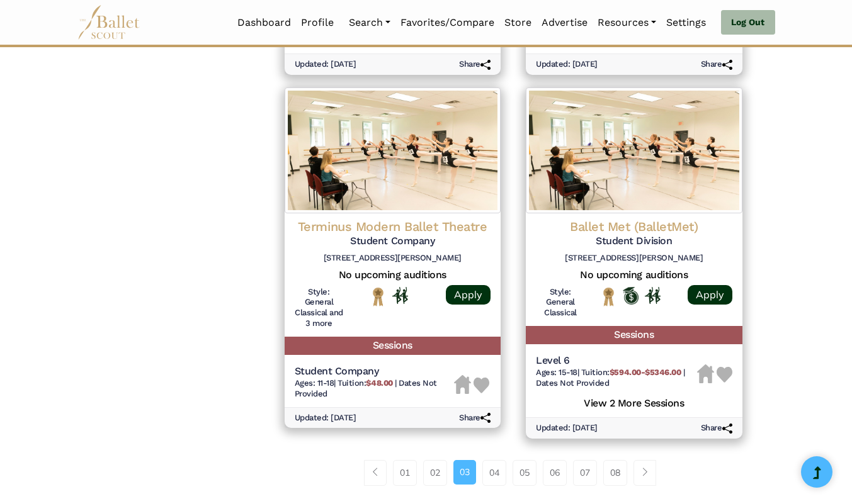
scroll to position [1597, 0]
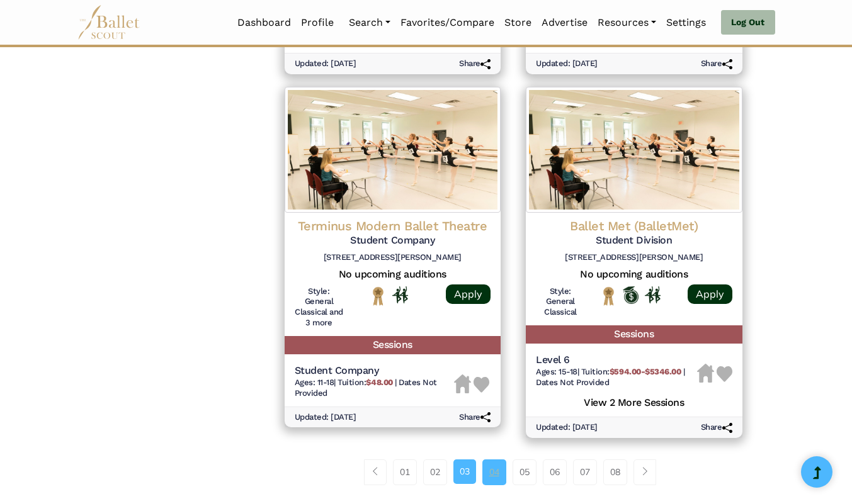
click at [495, 479] on link "04" at bounding box center [494, 472] width 24 height 25
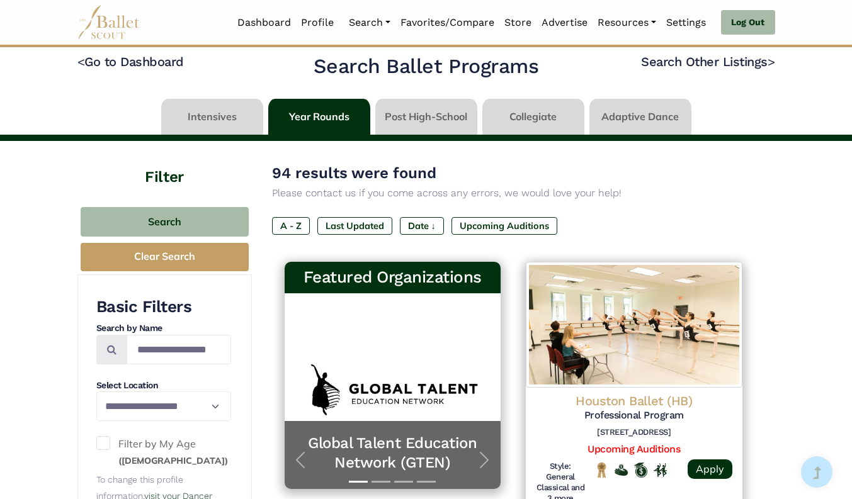
scroll to position [5, 0]
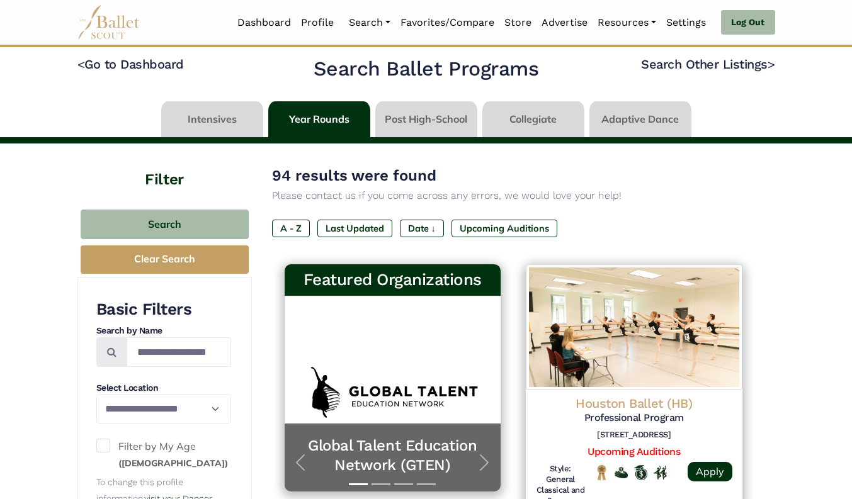
click at [410, 113] on link at bounding box center [426, 119] width 102 height 36
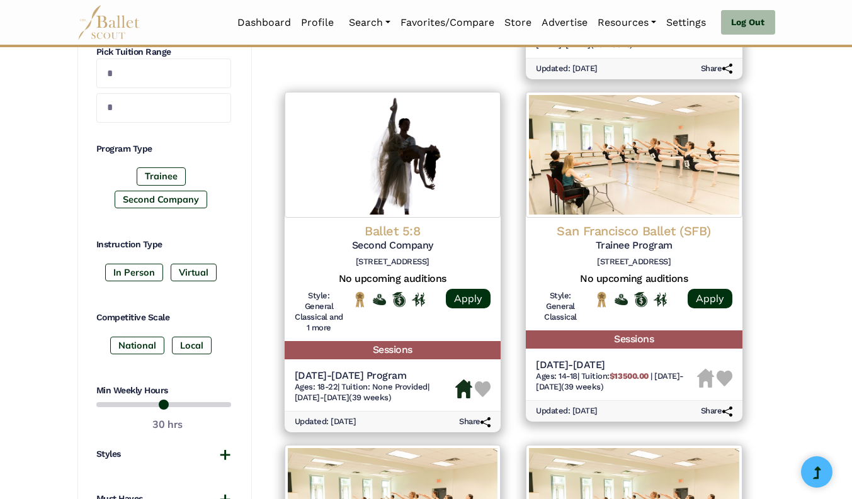
scroll to position [537, 0]
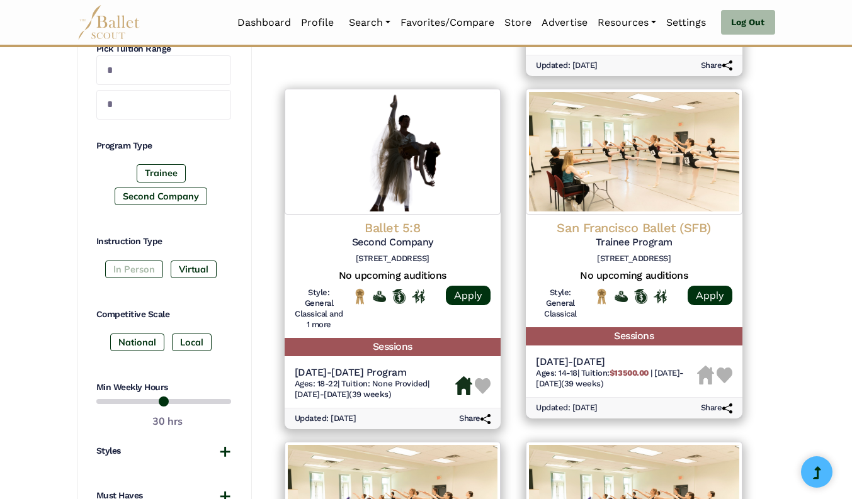
click at [122, 266] on label "In Person" at bounding box center [134, 270] width 58 height 18
click at [140, 341] on label "National" at bounding box center [137, 343] width 54 height 18
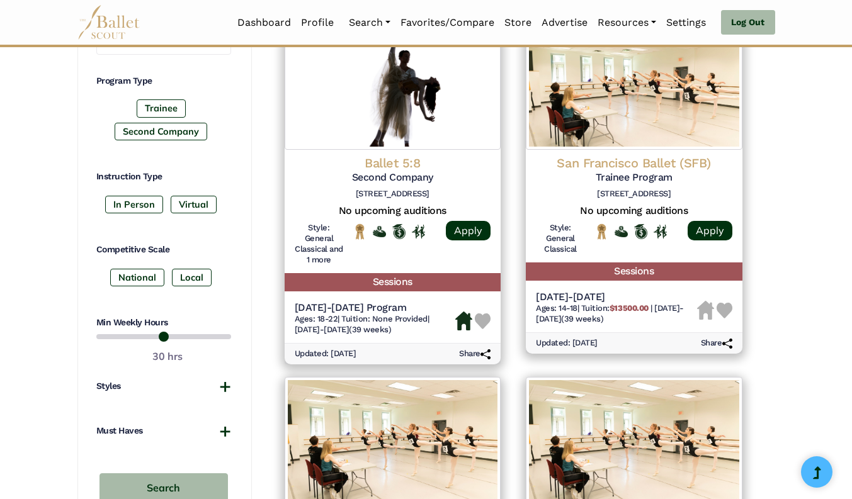
scroll to position [604, 0]
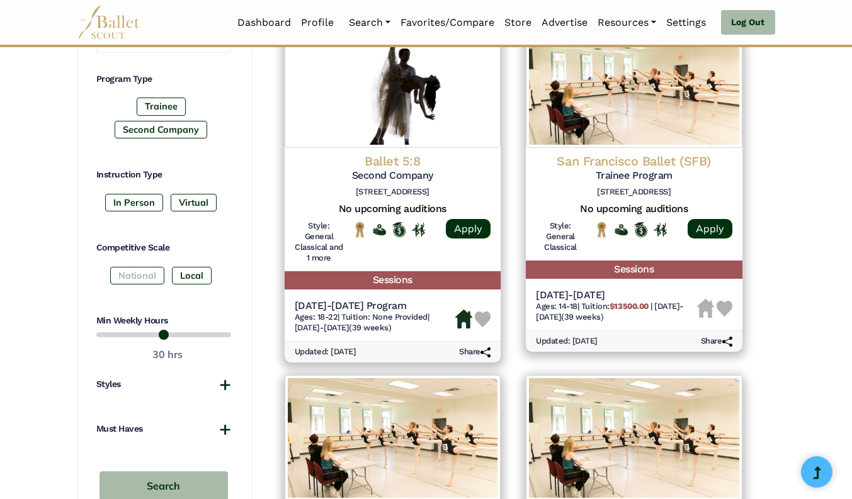
click at [138, 279] on label "National" at bounding box center [137, 276] width 54 height 18
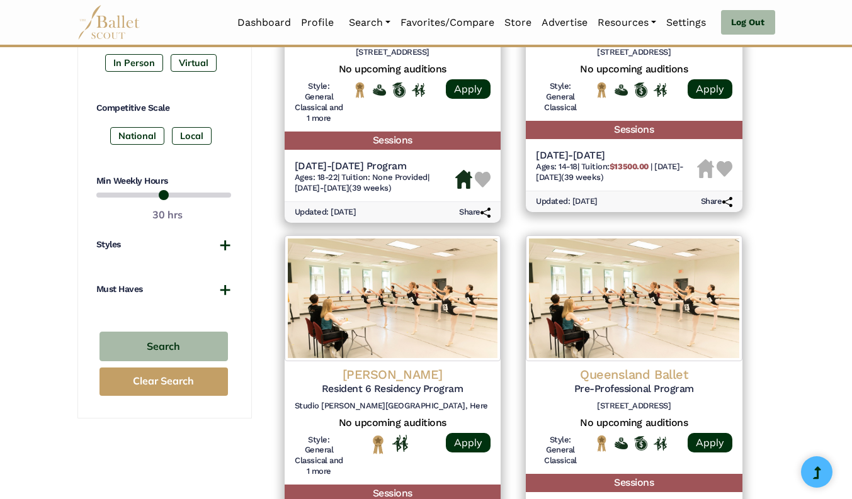
scroll to position [788, 0]
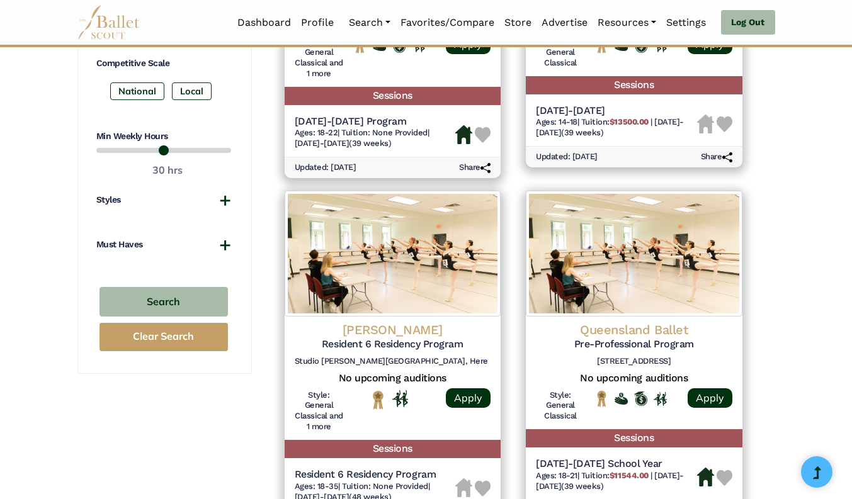
click at [161, 252] on div "Must Haves Company-Affiliated Offers Housing Options Offers Men's Program Offer…" at bounding box center [163, 251] width 135 height 25
click at [213, 246] on button "Must Haves" at bounding box center [163, 245] width 135 height 13
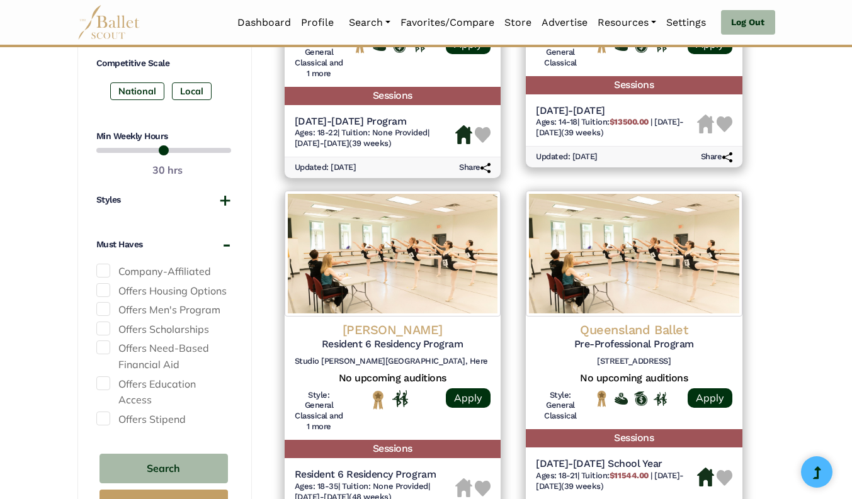
click at [104, 268] on span at bounding box center [103, 271] width 14 height 14
click at [173, 454] on button "Search" at bounding box center [163, 469] width 128 height 30
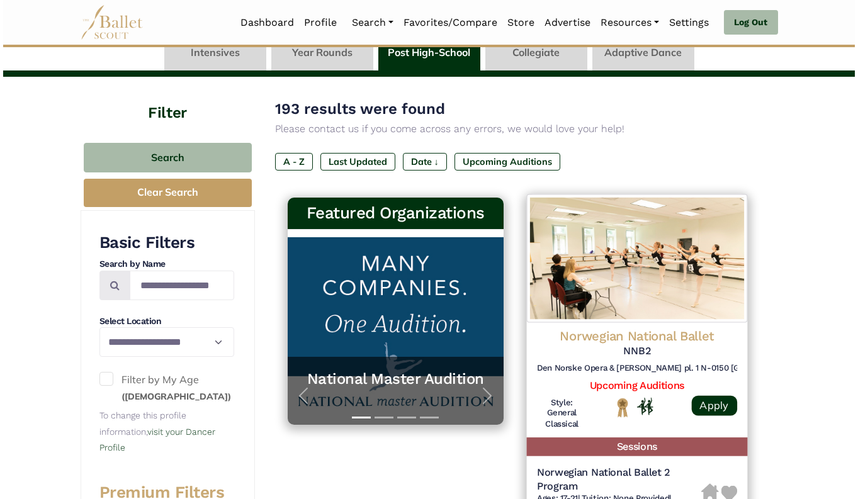
scroll to position [73, 0]
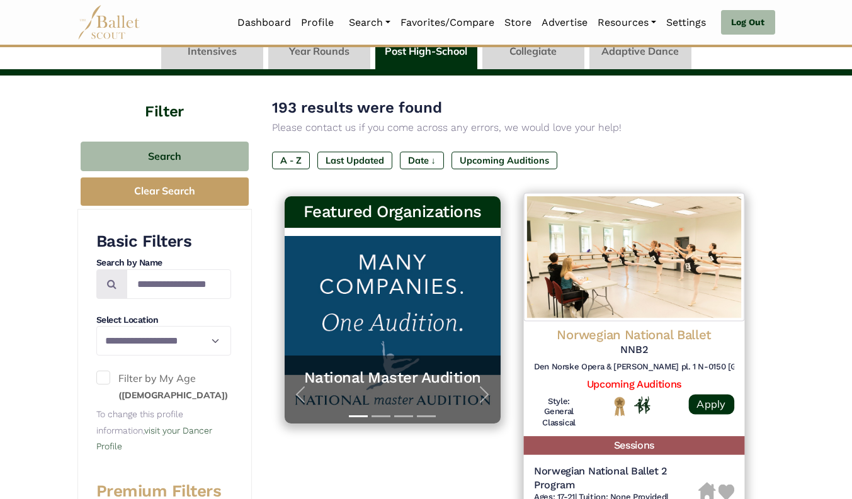
click at [649, 280] on img at bounding box center [634, 257] width 220 height 128
